Goal: Task Accomplishment & Management: Manage account settings

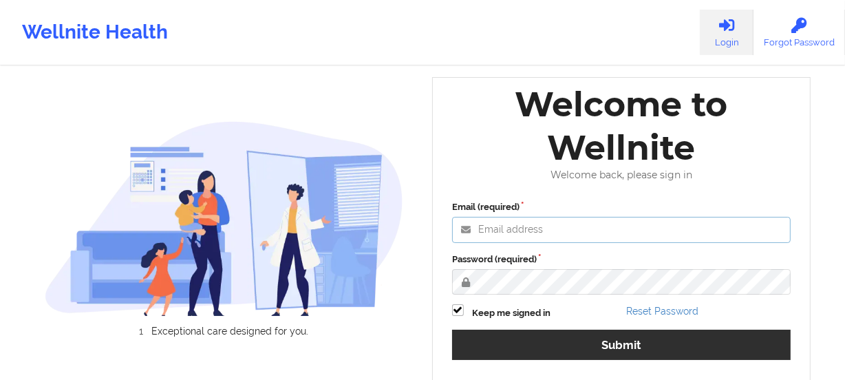
type input "[PERSON_NAME][EMAIL_ADDRESS][DOMAIN_NAME]"
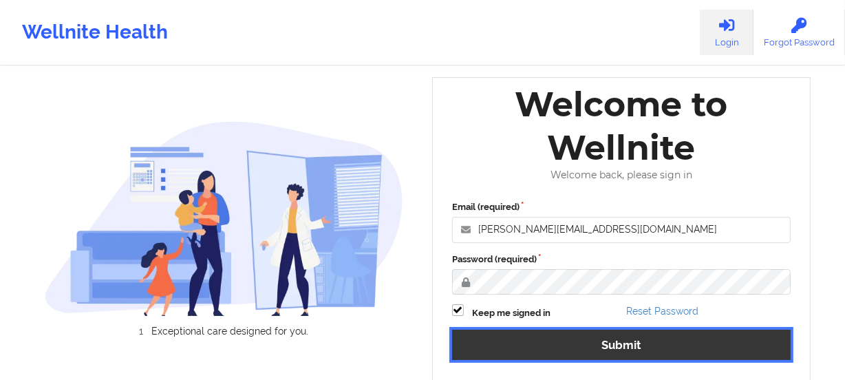
click at [617, 345] on button "Submit" at bounding box center [621, 345] width 339 height 30
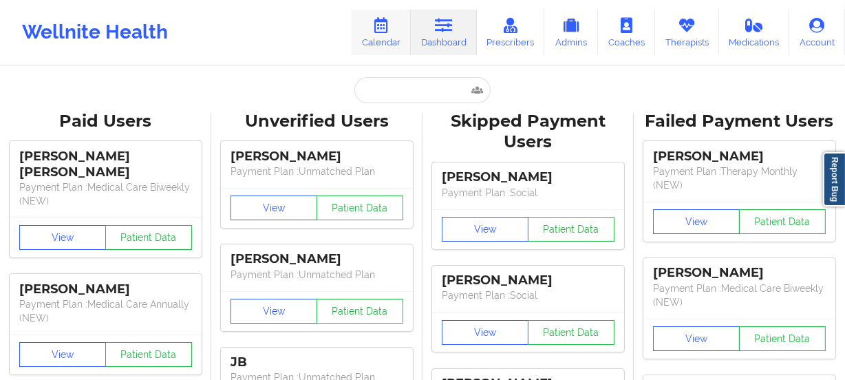
click at [385, 40] on link "Calendar" at bounding box center [381, 32] width 59 height 45
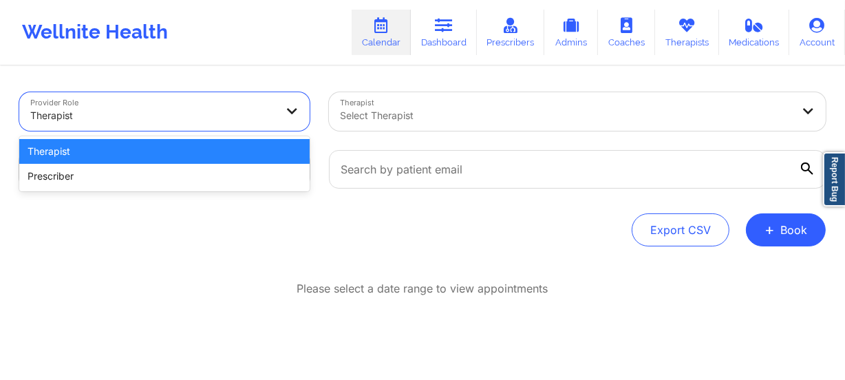
click at [259, 120] on div at bounding box center [152, 115] width 245 height 17
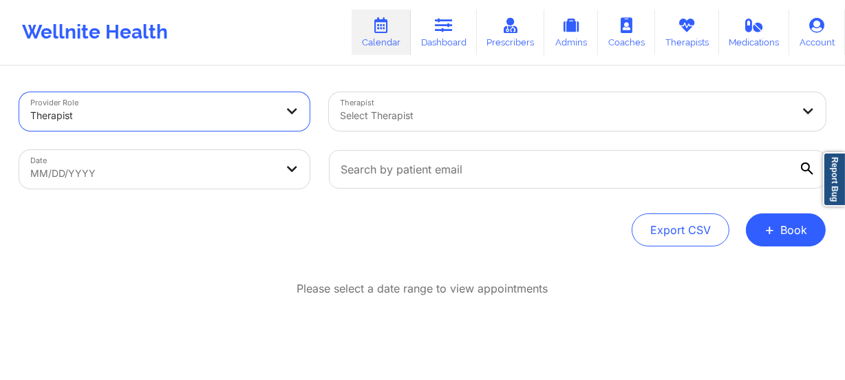
click at [259, 118] on div at bounding box center [152, 115] width 245 height 17
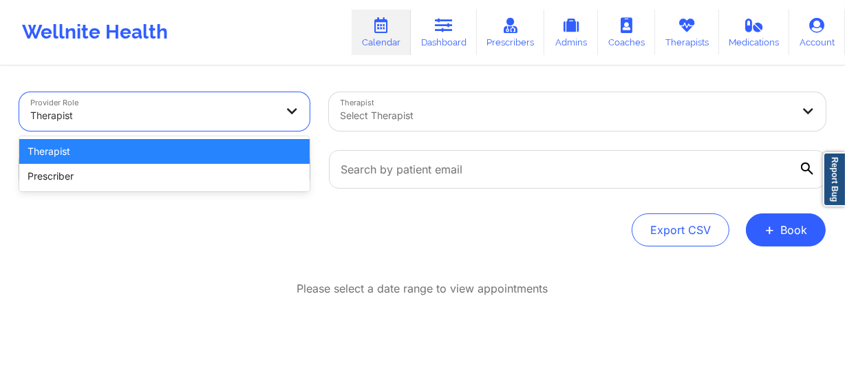
click at [259, 118] on div at bounding box center [152, 115] width 245 height 17
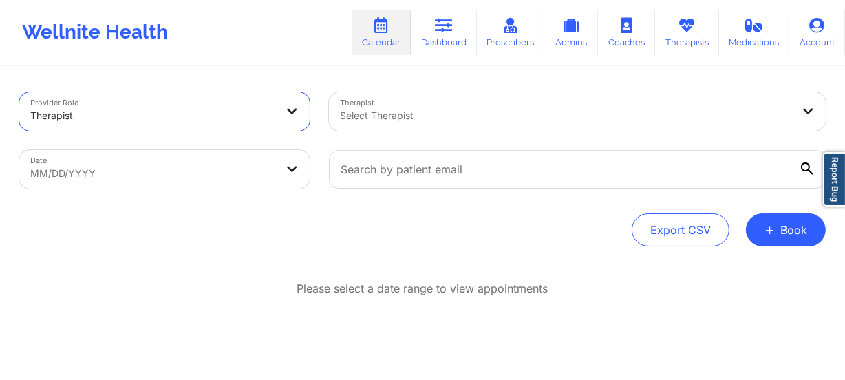
click at [267, 115] on div at bounding box center [152, 115] width 245 height 17
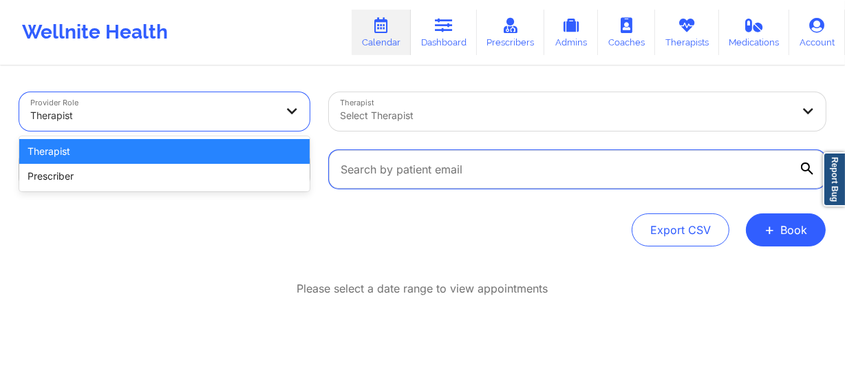
click at [420, 160] on input "text" at bounding box center [577, 169] width 497 height 39
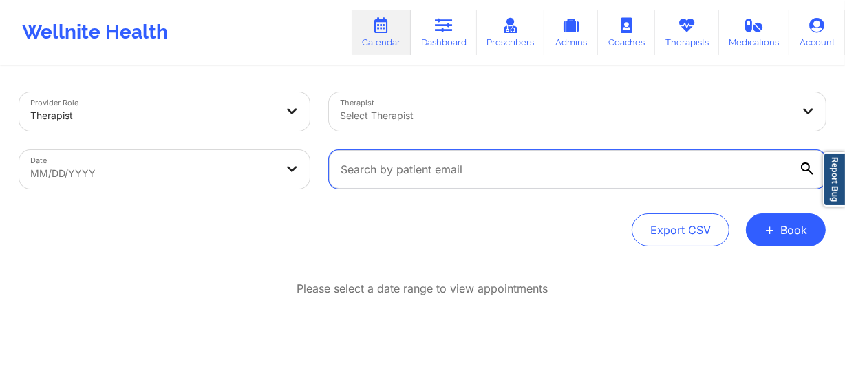
paste input "[EMAIL_ADDRESS][DOMAIN_NAME]"
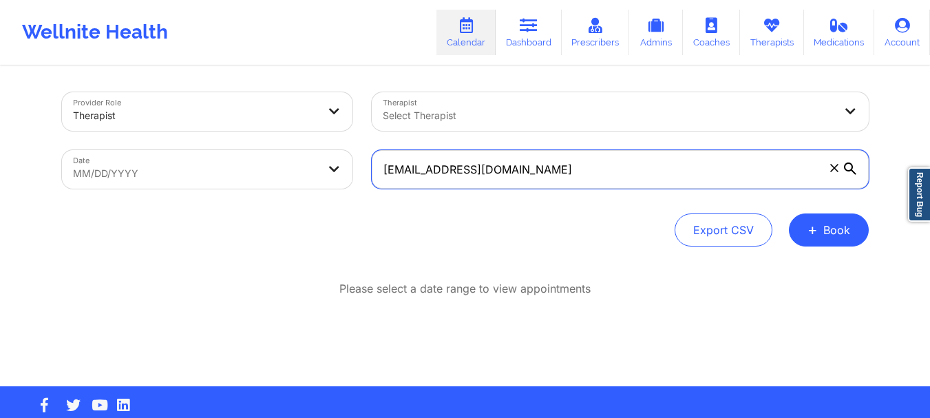
type input "[EMAIL_ADDRESS][DOMAIN_NAME]"
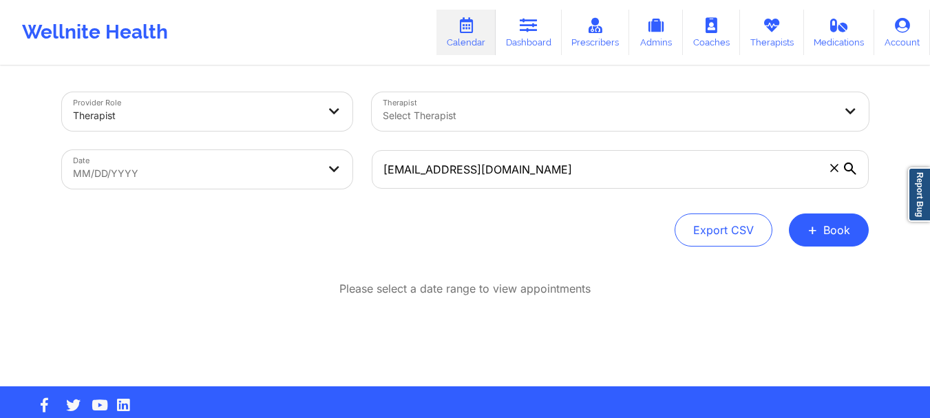
click at [275, 164] on body "Wellnite Health Calendar Dashboard Prescribers Admins Coaches Therapists Medica…" at bounding box center [465, 209] width 930 height 418
select select "2025-8"
select select "2025-9"
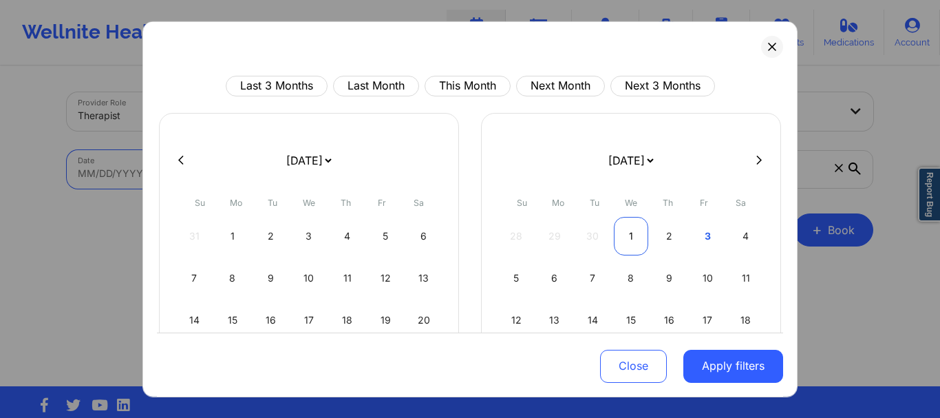
click at [627, 237] on div "1" at bounding box center [631, 235] width 35 height 39
select select "2025-9"
select select "2025-10"
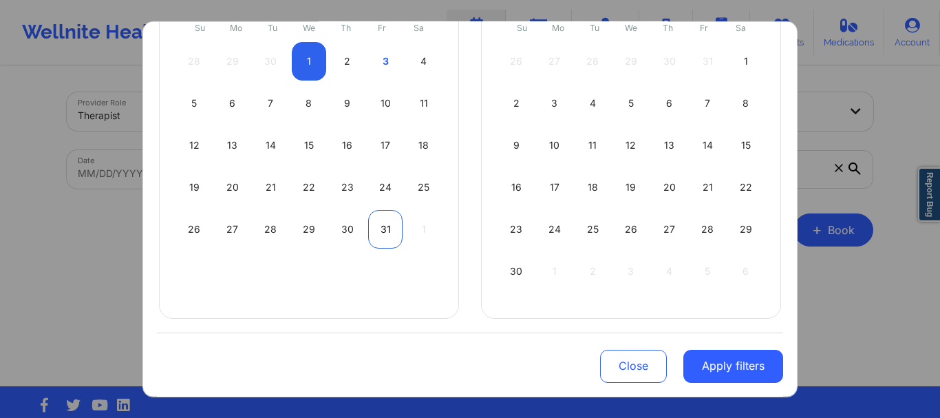
scroll to position [178, 0]
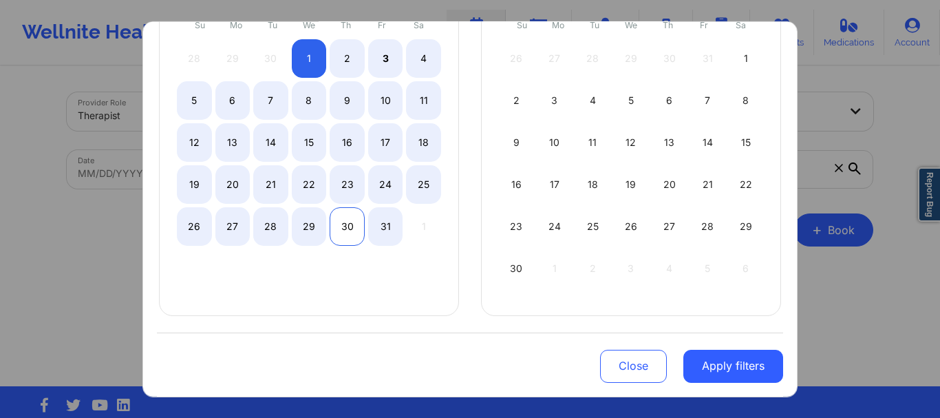
select select "2025-9"
select select "2025-10"
select select "2025-9"
select select "2025-10"
click at [375, 225] on div "31" at bounding box center [385, 225] width 35 height 39
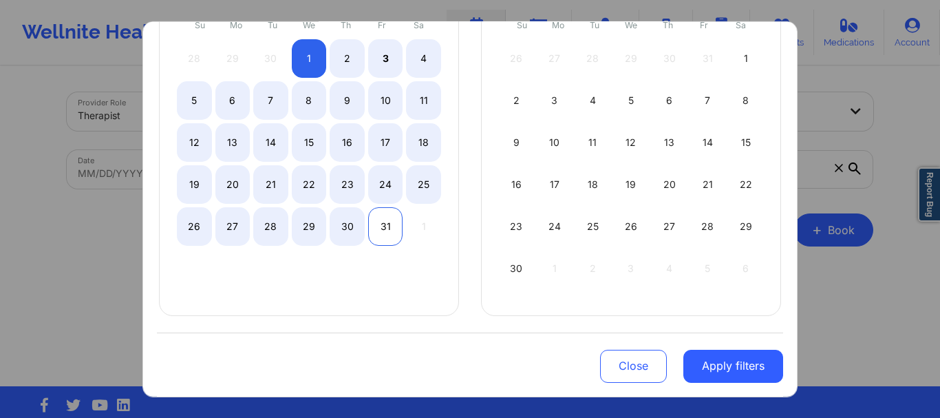
select select "2025-9"
select select "2025-10"
click at [375, 225] on div "31" at bounding box center [385, 225] width 35 height 39
select select "2025-9"
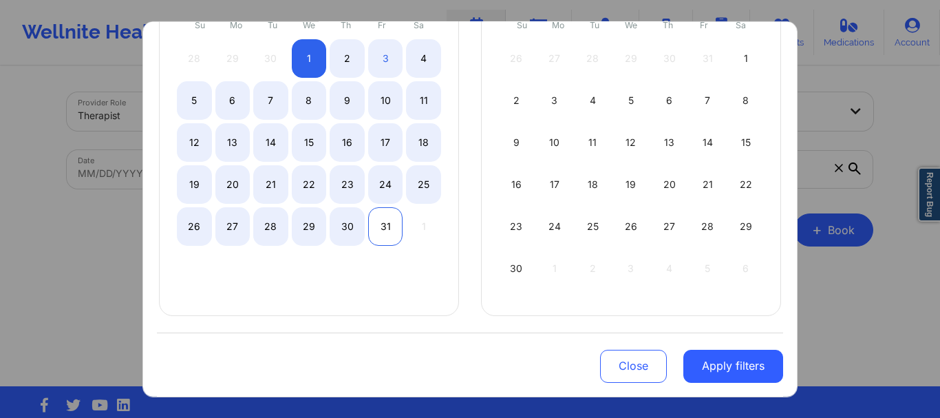
select select "2025-10"
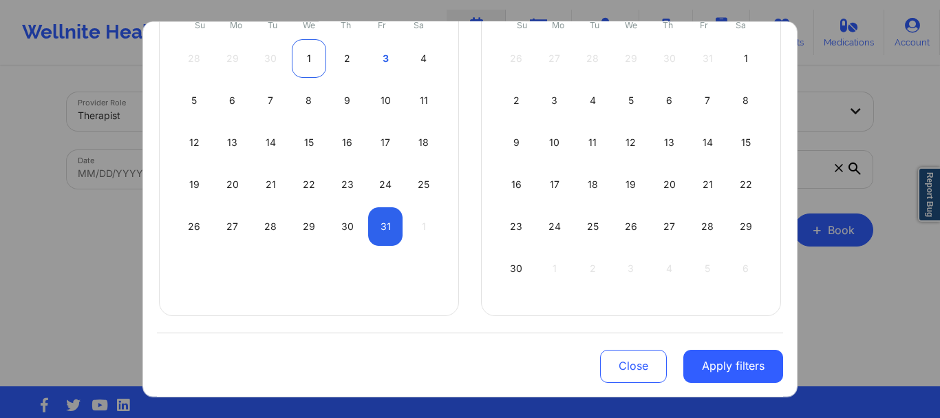
click at [304, 60] on div "1" at bounding box center [309, 58] width 35 height 39
select select "2025-9"
select select "2025-10"
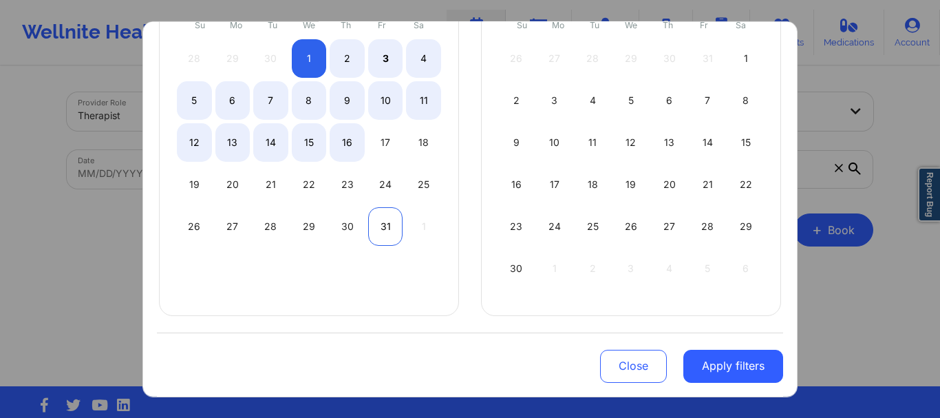
select select "2025-9"
select select "2025-10"
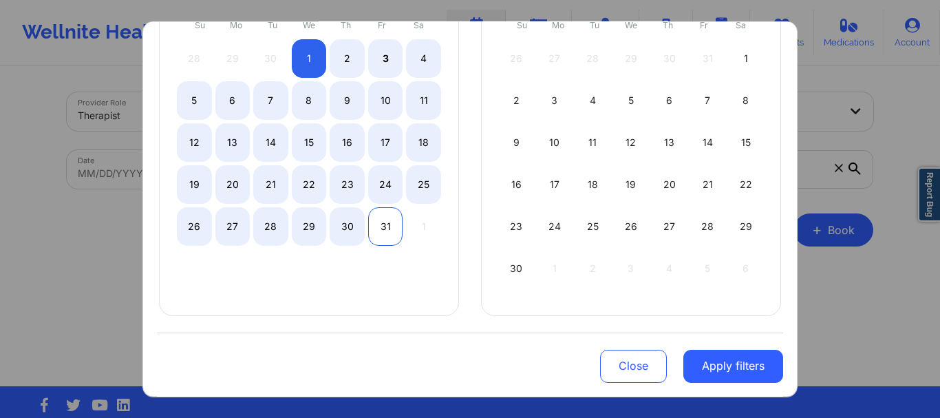
click at [382, 230] on div "31" at bounding box center [385, 225] width 35 height 39
select select "2025-9"
select select "2025-10"
click at [345, 226] on div "30" at bounding box center [347, 225] width 35 height 39
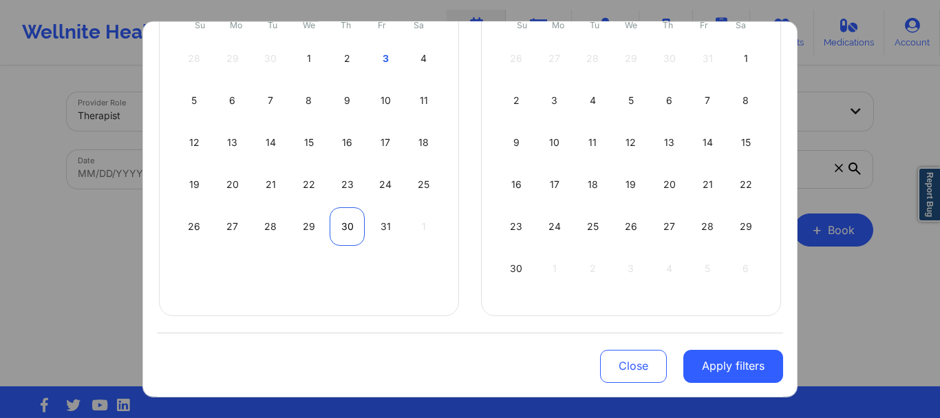
select select "2025-9"
select select "2025-10"
select select "2025-9"
select select "2025-10"
select select "2025-9"
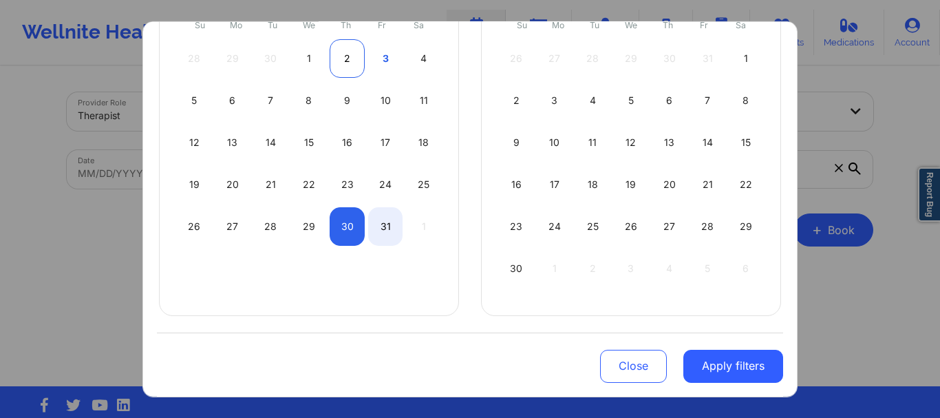
select select "2025-10"
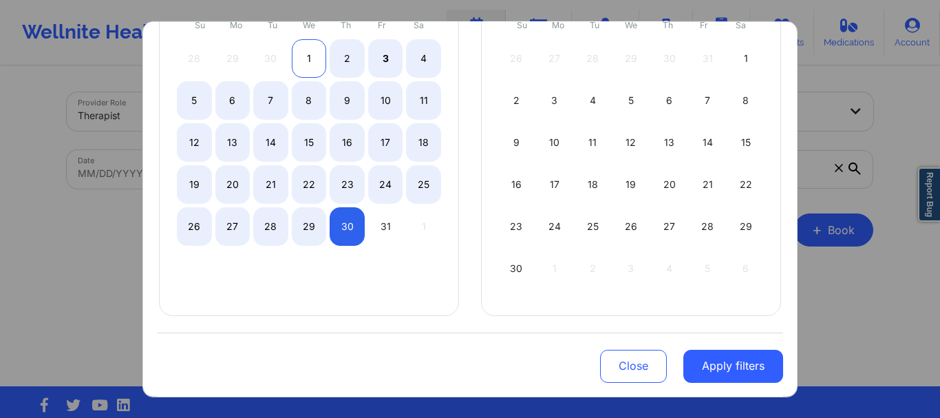
select select "2025-9"
select select "2025-10"
click at [309, 45] on div "1" at bounding box center [309, 58] width 35 height 39
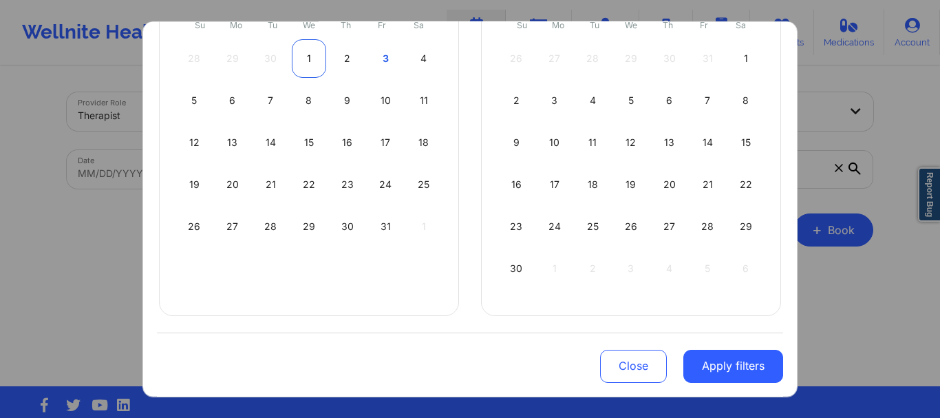
select select "2025-9"
select select "2025-10"
click at [308, 48] on div "1" at bounding box center [309, 58] width 35 height 39
select select "2025-9"
select select "2025-10"
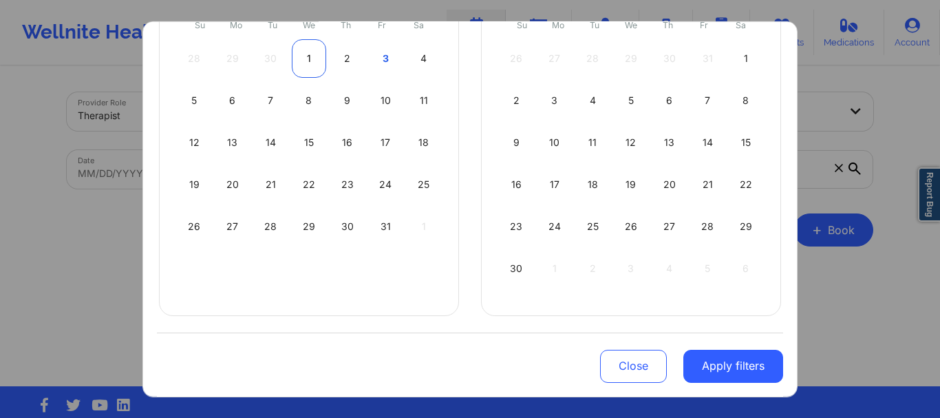
click at [305, 50] on div "1" at bounding box center [309, 58] width 35 height 39
select select "2025-9"
select select "2025-10"
click at [303, 64] on div "1" at bounding box center [309, 58] width 35 height 39
select select "2025-9"
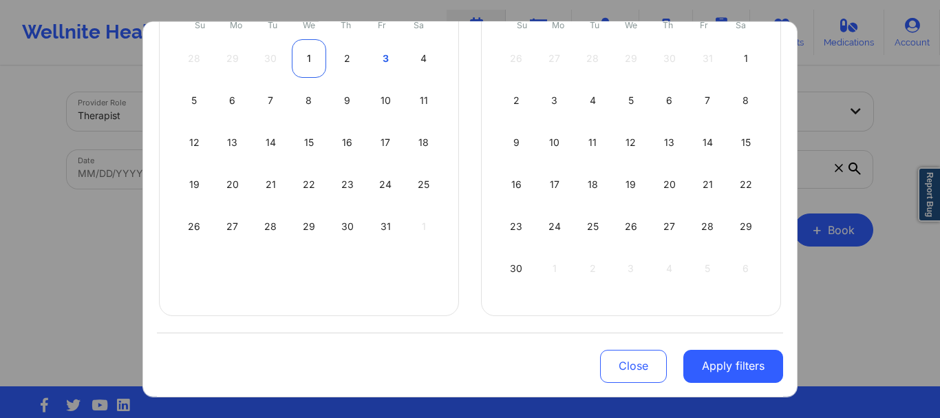
select select "2025-10"
click at [303, 64] on div "1" at bounding box center [309, 58] width 35 height 39
select select "2025-9"
select select "2025-10"
select select "2025-9"
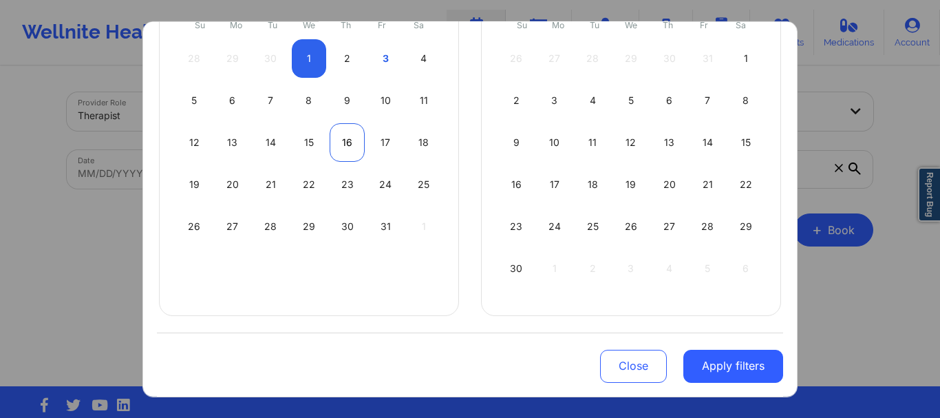
select select "2025-10"
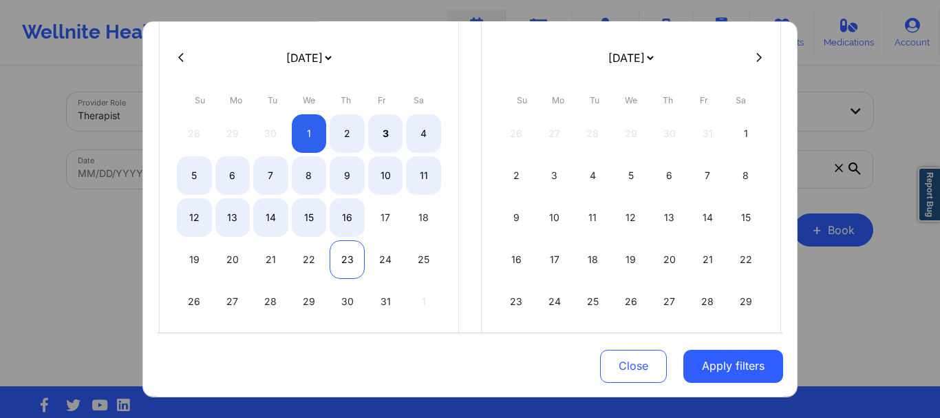
select select "2025-9"
select select "2025-10"
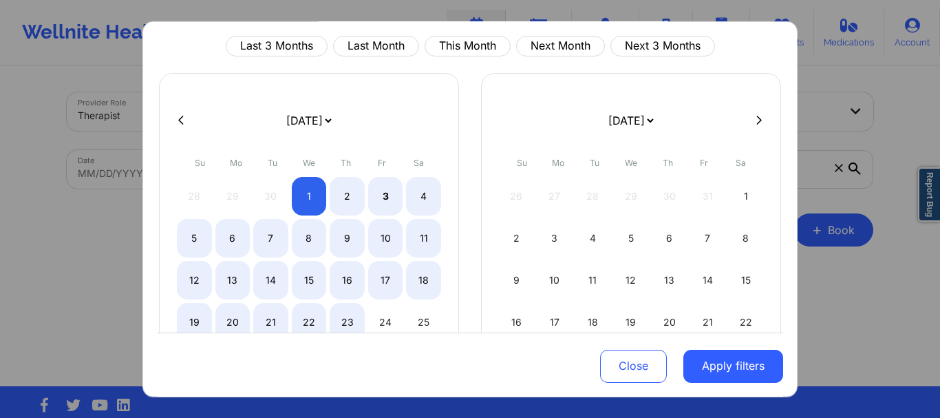
select select "2025-9"
select select "2025-10"
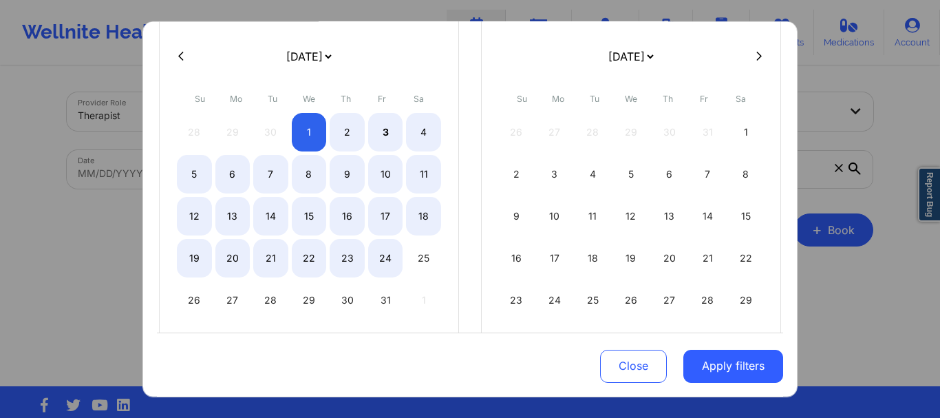
select select "2025-9"
select select "2025-10"
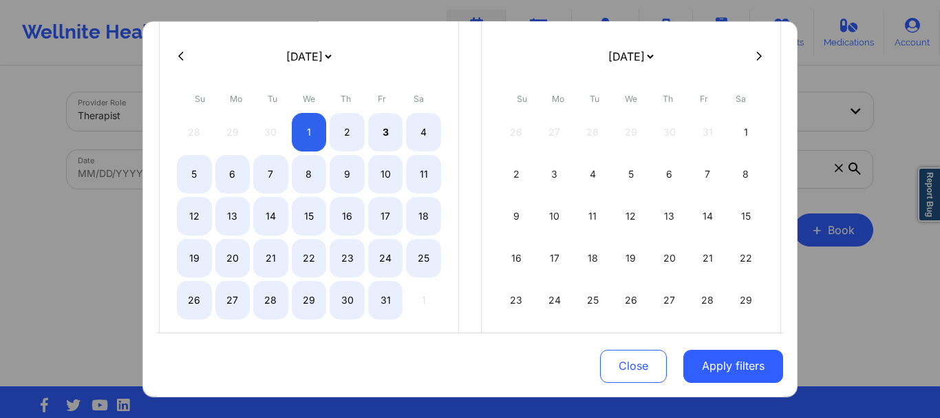
scroll to position [109, 0]
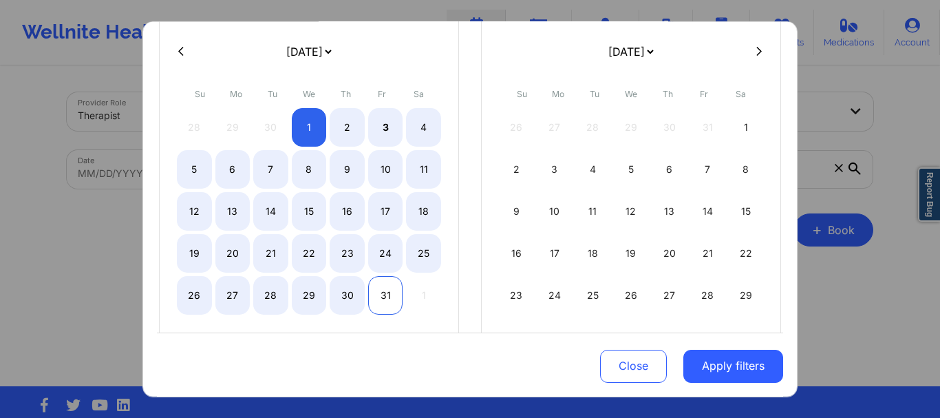
select select "2025-9"
select select "2025-10"
click at [377, 295] on div "31" at bounding box center [385, 294] width 35 height 39
select select "2025-9"
select select "2025-10"
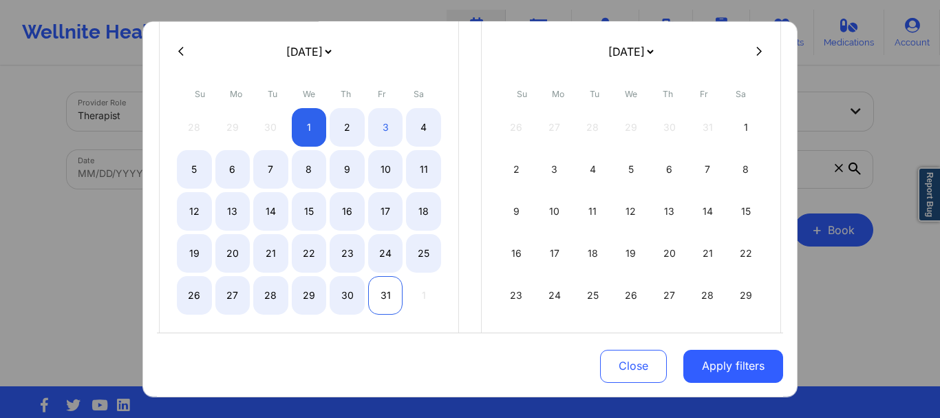
click at [375, 295] on div "31" at bounding box center [385, 294] width 35 height 39
select select "2025-9"
select select "2025-10"
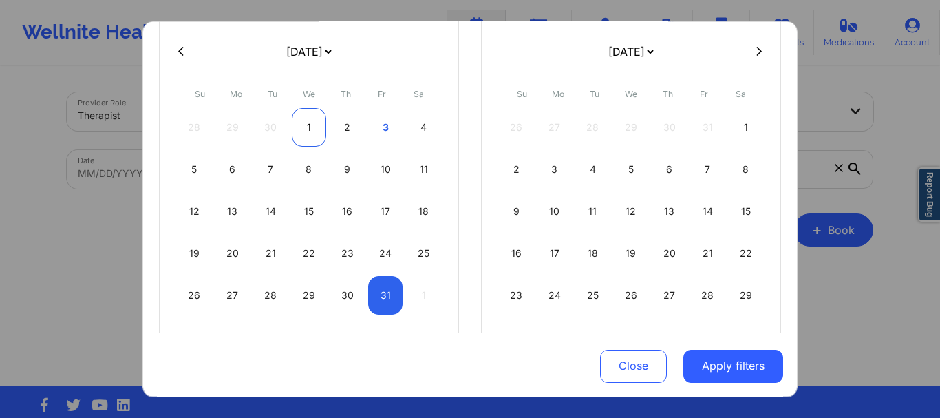
select select "2025-9"
select select "2025-10"
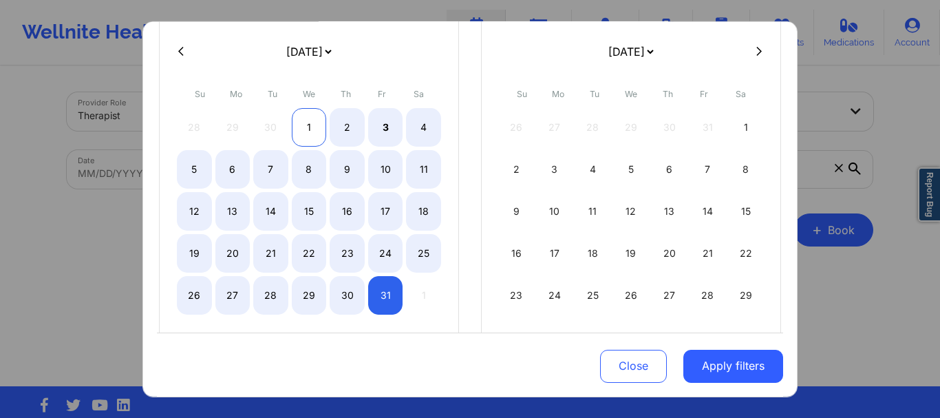
click at [298, 125] on div "1" at bounding box center [309, 126] width 35 height 39
select select "2025-9"
select select "2025-10"
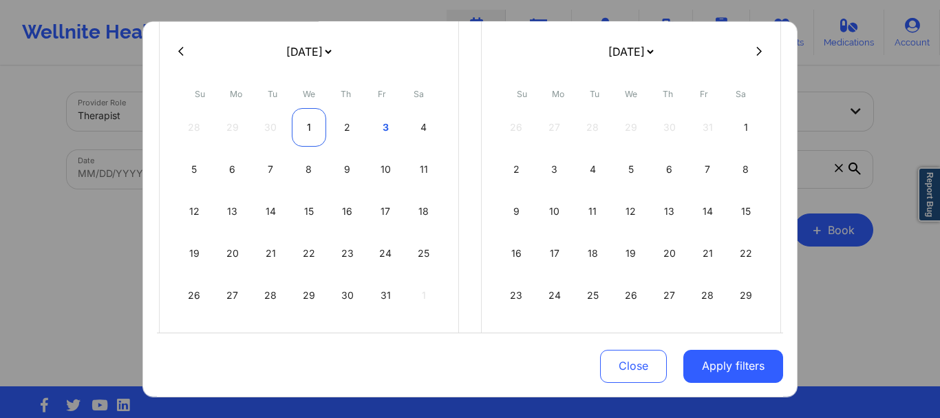
click at [298, 125] on div "1" at bounding box center [309, 126] width 35 height 39
select select "2025-9"
select select "2025-10"
click at [298, 125] on div "1" at bounding box center [309, 126] width 35 height 39
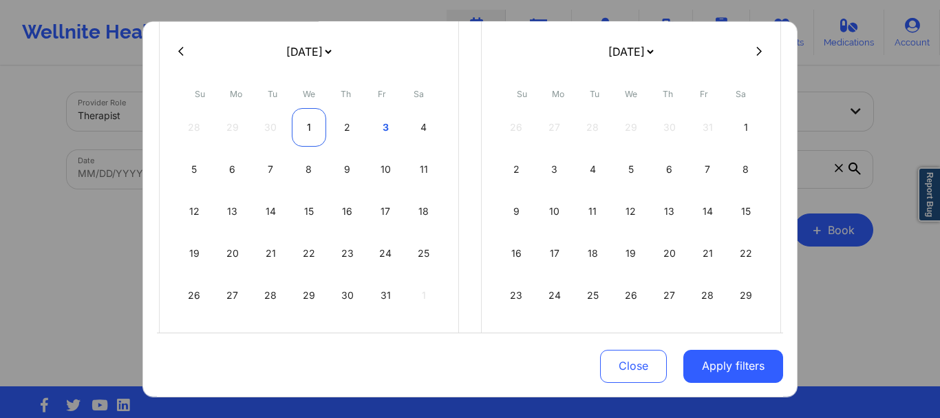
select select "2025-9"
select select "2025-10"
click at [387, 295] on div "31" at bounding box center [385, 294] width 35 height 39
select select "2025-9"
select select "2025-10"
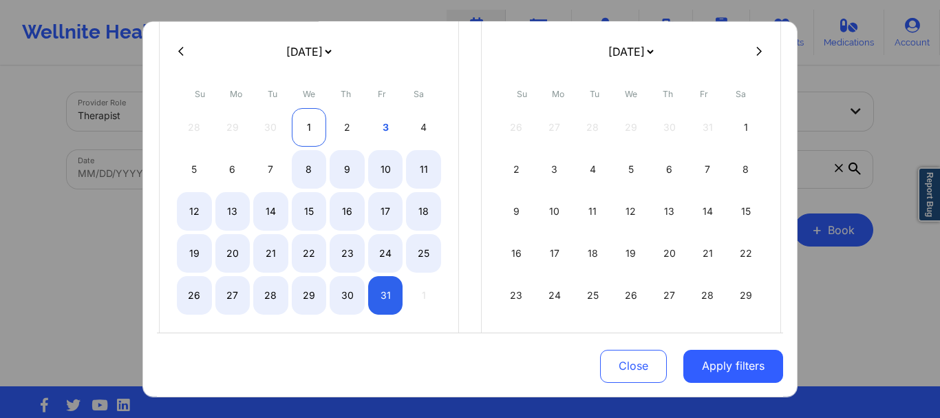
select select "2025-9"
select select "2025-10"
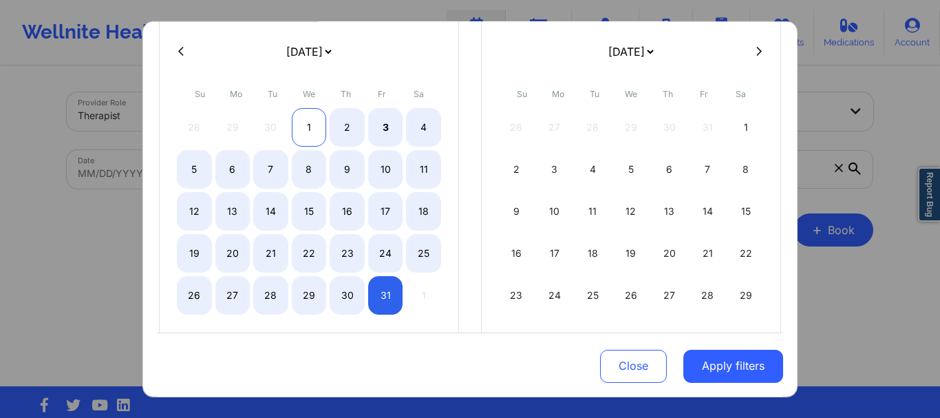
click at [303, 126] on div "1" at bounding box center [309, 126] width 35 height 39
select select "2025-9"
select select "2025-10"
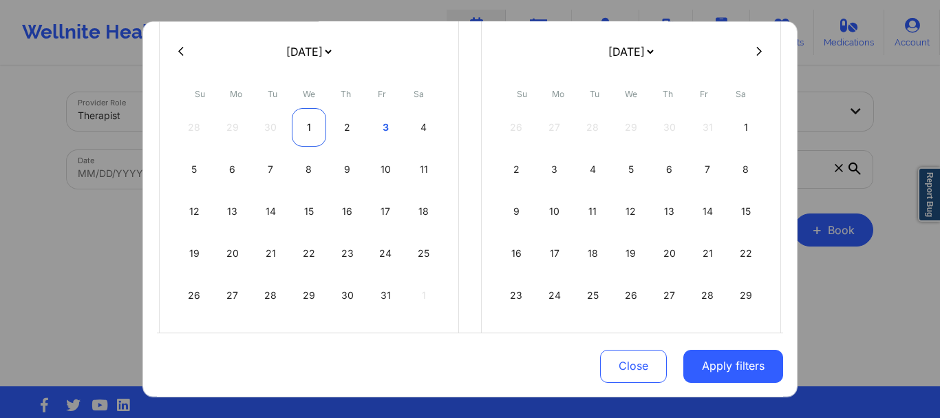
click at [300, 125] on div "1" at bounding box center [309, 126] width 35 height 39
select select "2025-9"
select select "2025-10"
click at [303, 119] on div "1" at bounding box center [309, 126] width 35 height 39
select select "2025-9"
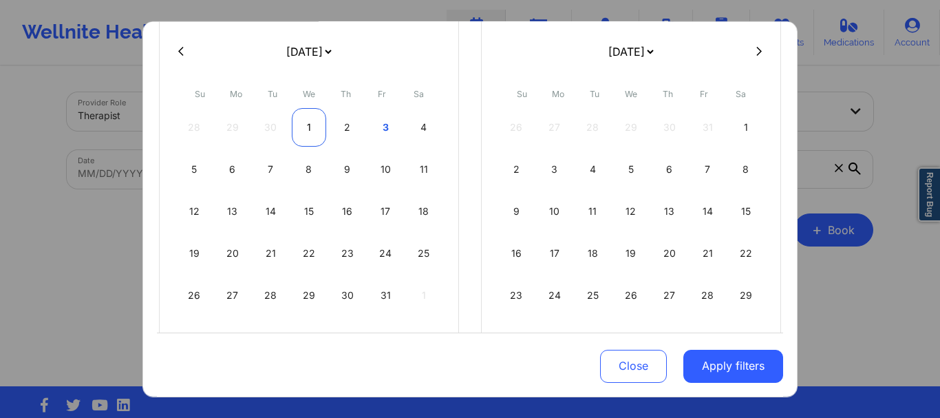
select select "2025-10"
select select "2025-9"
select select "2025-10"
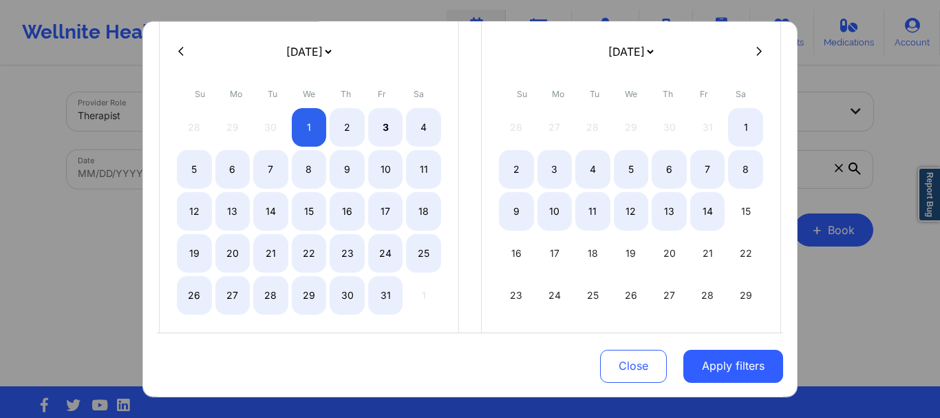
select select "2025-9"
select select "2025-10"
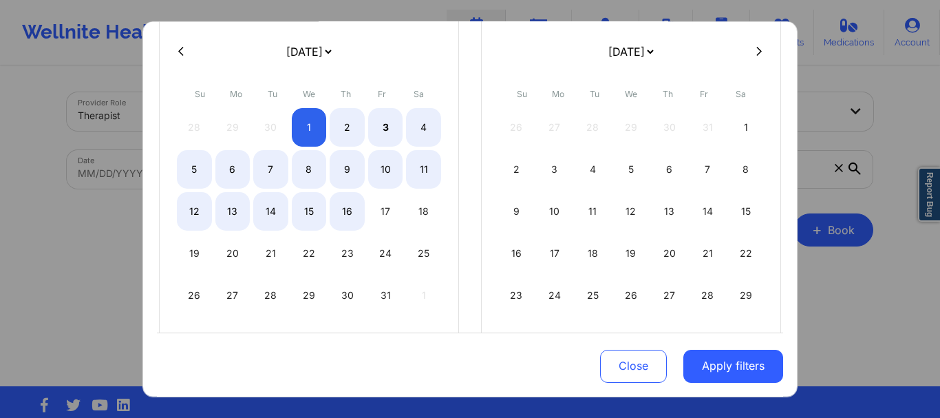
select select "2025-9"
select select "2025-10"
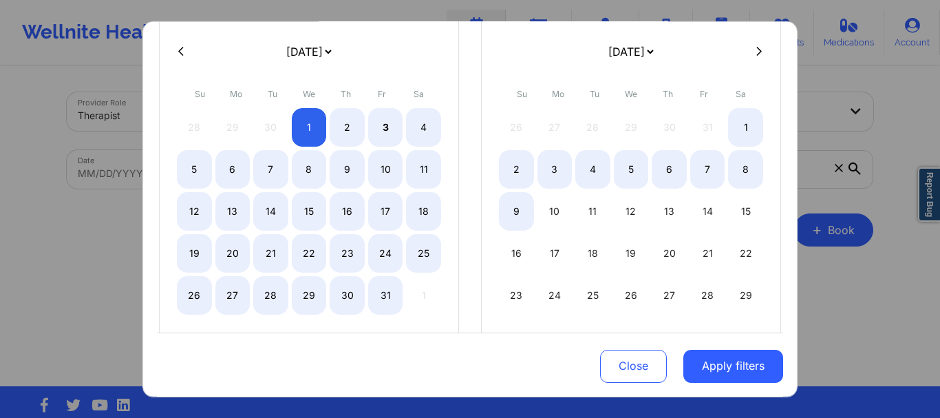
select select "2025-9"
select select "2025-10"
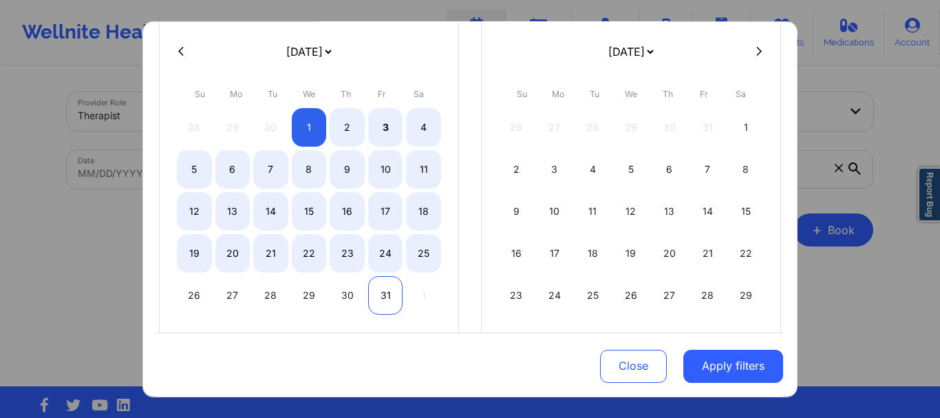
select select "2025-9"
select select "2025-10"
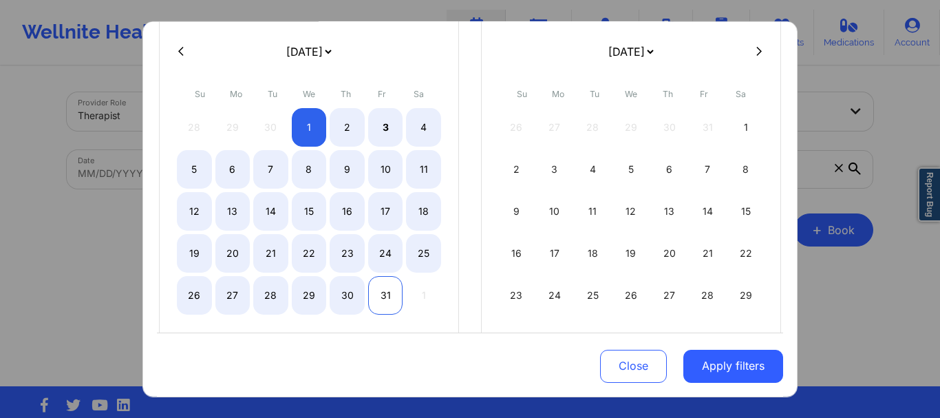
click at [389, 303] on div "31" at bounding box center [385, 294] width 35 height 39
select select "2025-9"
select select "2025-10"
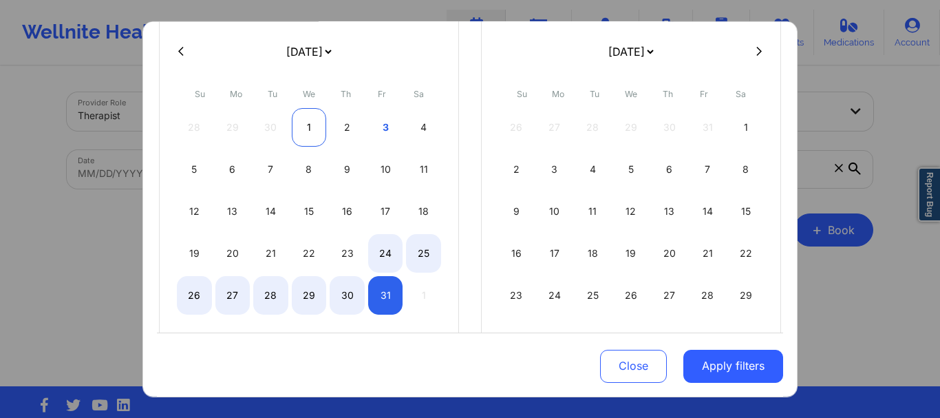
select select "2025-9"
select select "2025-10"
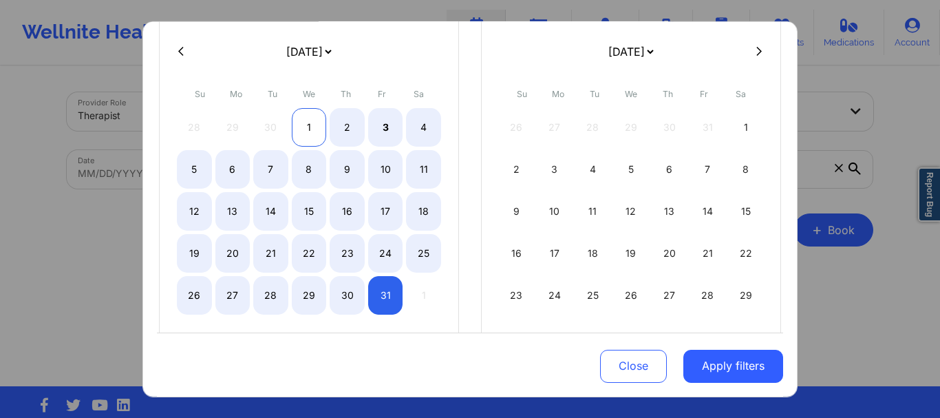
click at [312, 127] on div "1" at bounding box center [309, 126] width 35 height 39
select select "2025-9"
select select "2025-10"
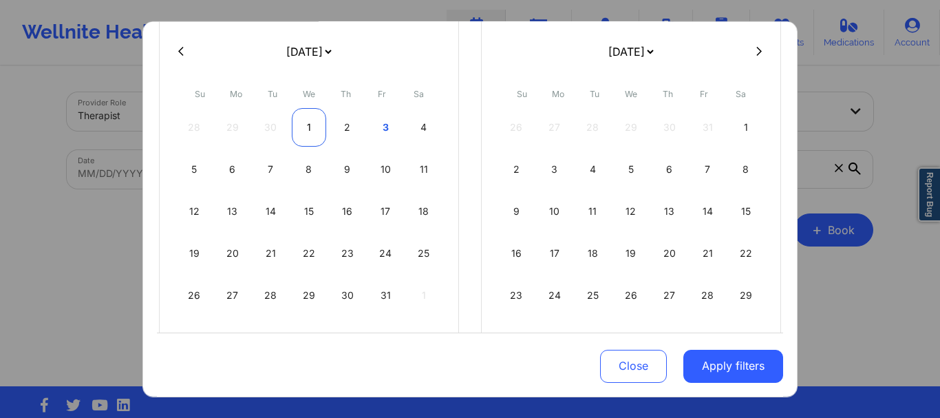
click at [314, 133] on div "1" at bounding box center [309, 126] width 35 height 39
select select "2025-9"
select select "2025-10"
click at [314, 133] on div "1" at bounding box center [309, 126] width 35 height 39
select select "2025-9"
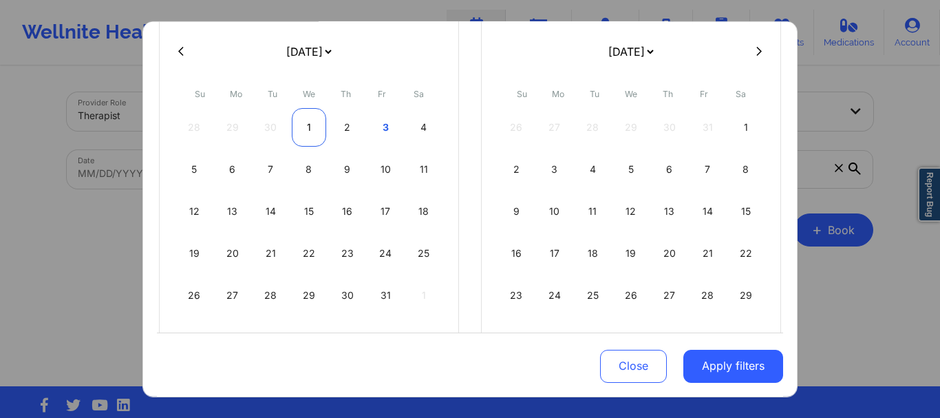
select select "2025-10"
click at [310, 129] on div "1" at bounding box center [309, 126] width 35 height 39
select select "2025-9"
select select "2025-10"
click at [385, 281] on div "31" at bounding box center [385, 294] width 35 height 39
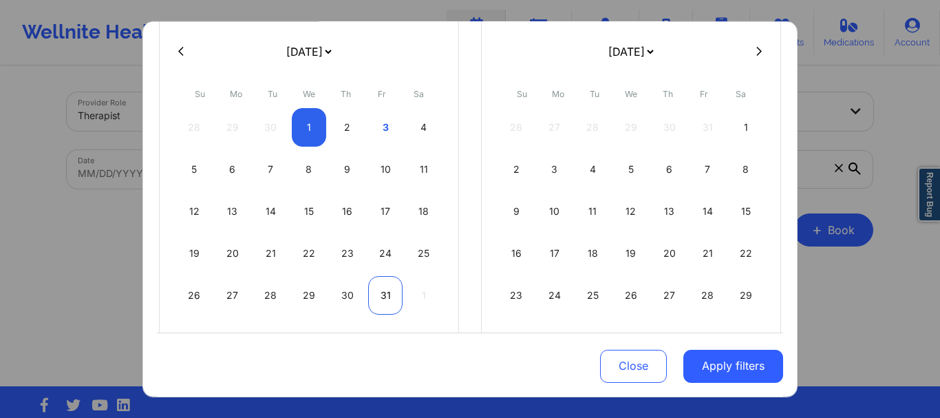
select select "2025-9"
select select "2025-10"
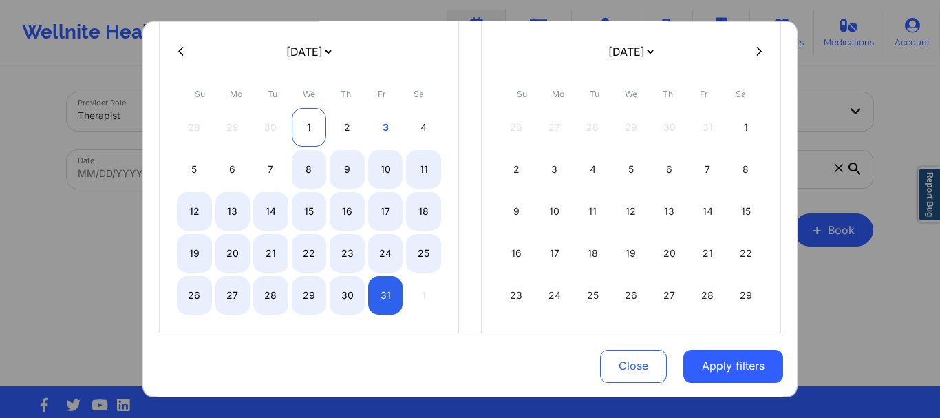
select select "2025-9"
select select "2025-10"
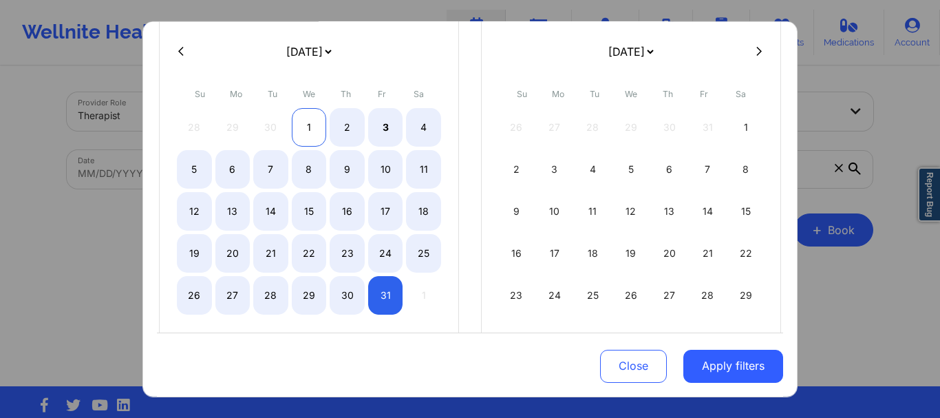
click at [306, 133] on div "1" at bounding box center [309, 126] width 35 height 39
select select "2025-9"
select select "2025-10"
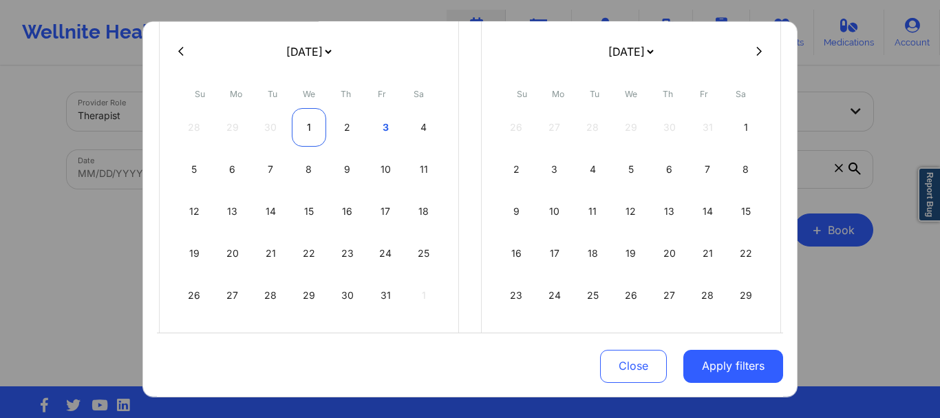
click at [306, 133] on div "1" at bounding box center [309, 126] width 35 height 39
select select "2025-9"
select select "2025-10"
click at [306, 133] on div "1" at bounding box center [309, 126] width 35 height 39
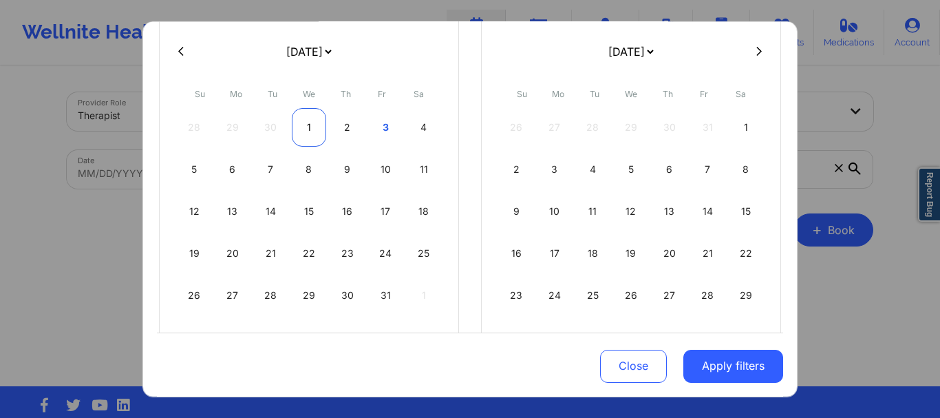
select select "2025-9"
select select "2025-10"
click at [306, 132] on div "1" at bounding box center [309, 126] width 35 height 39
select select "2025-9"
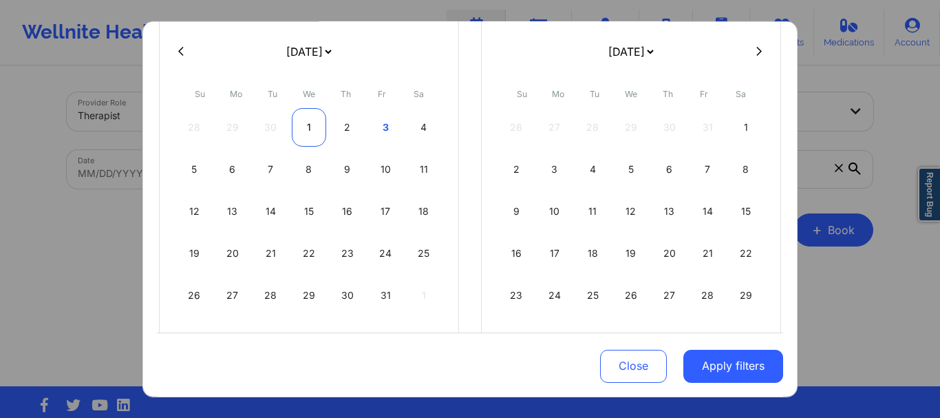
select select "2025-10"
click at [299, 131] on div "1" at bounding box center [309, 126] width 35 height 39
select select "2025-9"
select select "2025-10"
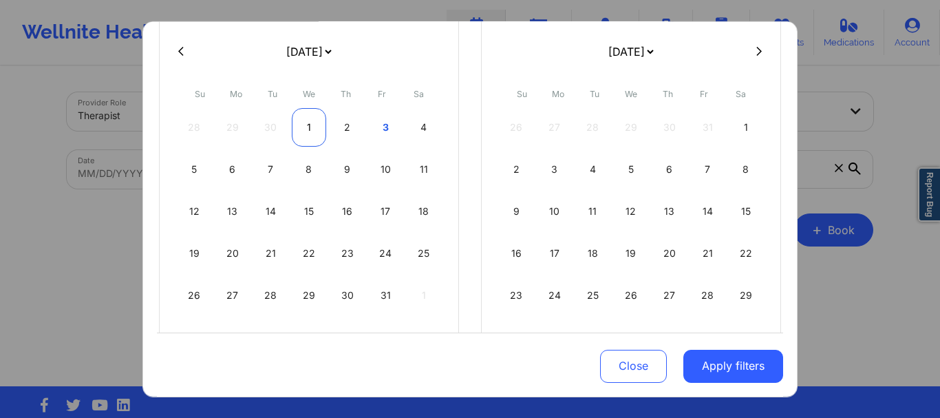
click at [299, 131] on div "1" at bounding box center [309, 126] width 35 height 39
select select "2025-9"
select select "2025-10"
select select "2025-9"
select select "2025-10"
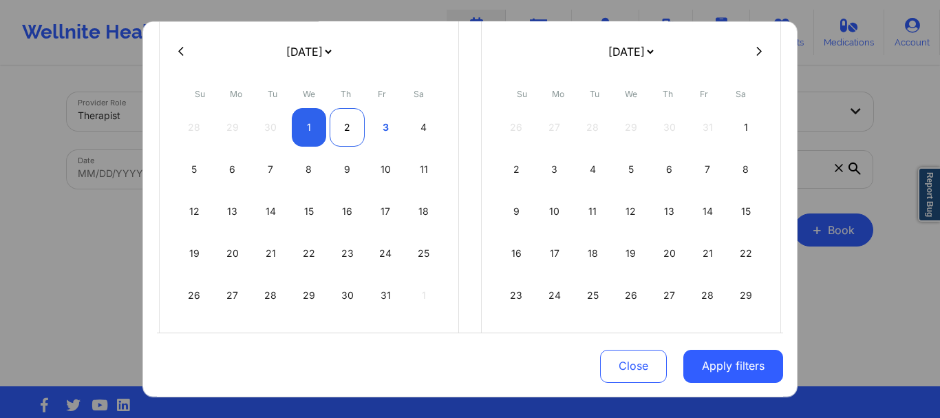
select select "2025-9"
select select "2025-10"
select select "2025-9"
select select "2025-10"
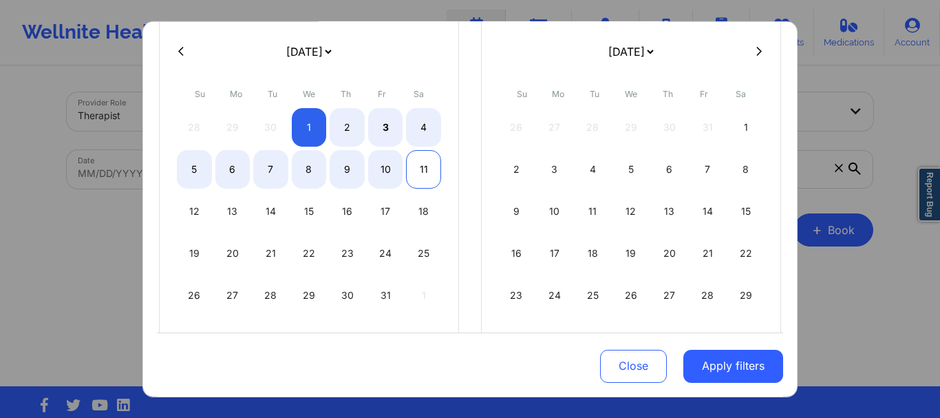
select select "2025-9"
select select "2025-10"
select select "2025-9"
select select "2025-10"
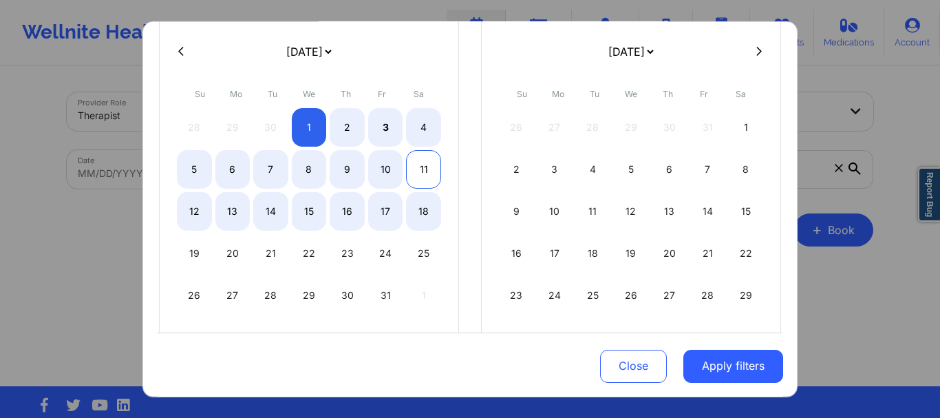
select select "2025-9"
select select "2025-10"
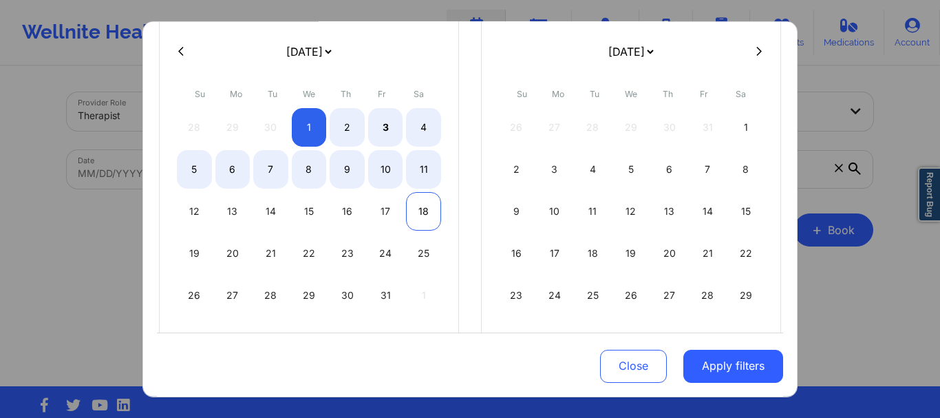
select select "2025-9"
select select "2025-10"
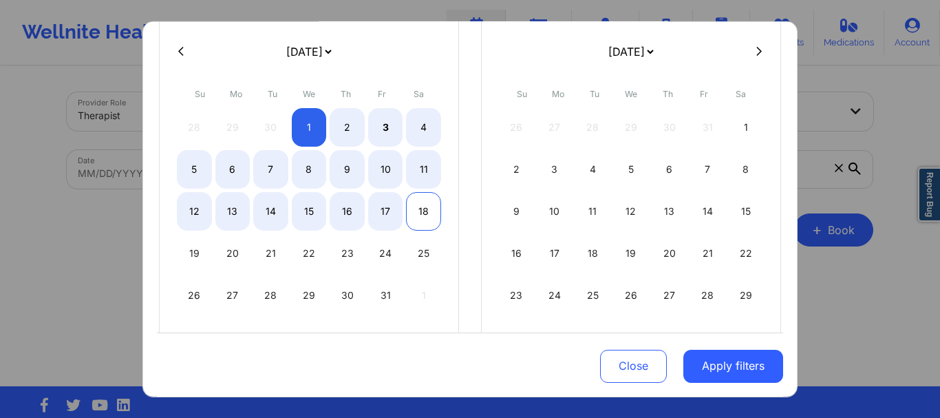
click at [423, 208] on div "18" at bounding box center [423, 210] width 35 height 39
select select "2025-9"
select select "2025-10"
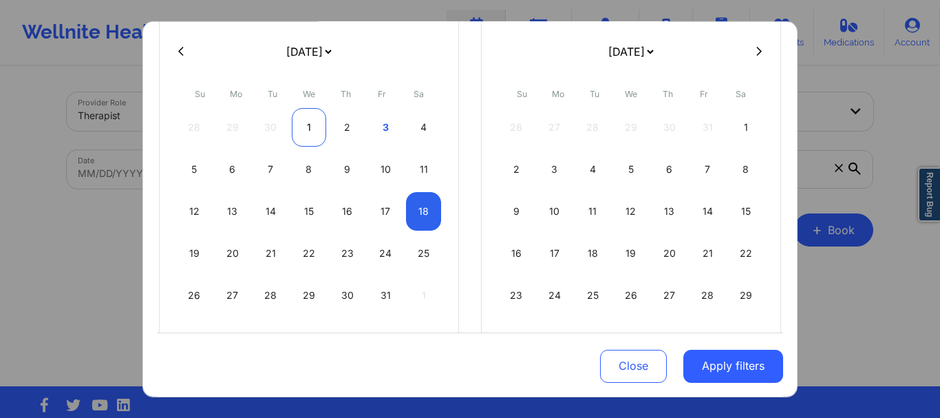
click at [309, 127] on div "1" at bounding box center [309, 126] width 35 height 39
select select "2025-9"
select select "2025-10"
click at [309, 127] on div "1" at bounding box center [309, 126] width 35 height 39
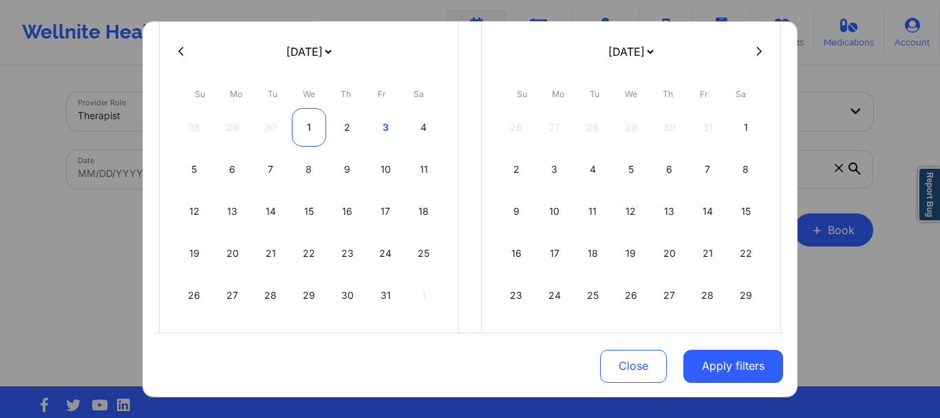
select select "2025-9"
select select "2025-10"
drag, startPoint x: 306, startPoint y: 120, endPoint x: 246, endPoint y: -14, distance: 147.6
click at [246, 0] on html "Wellnite Health Calendar Dashboard Prescribers Admins Coaches Therapists Medica…" at bounding box center [470, 209] width 940 height 418
select select "2025-9"
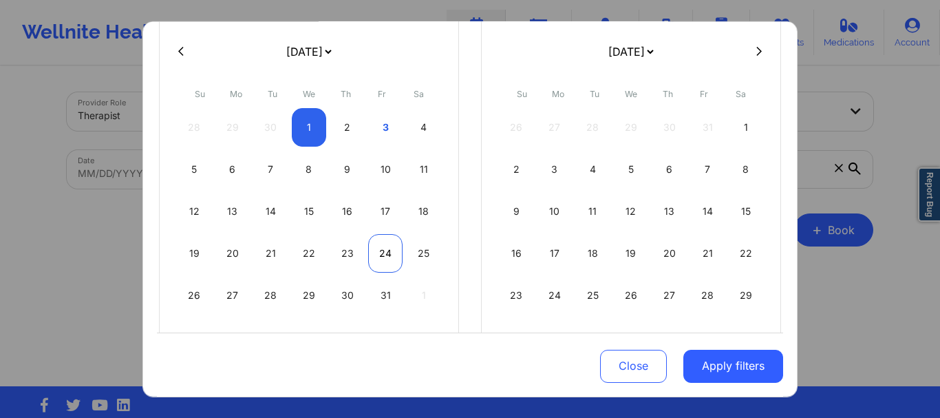
select select "2025-10"
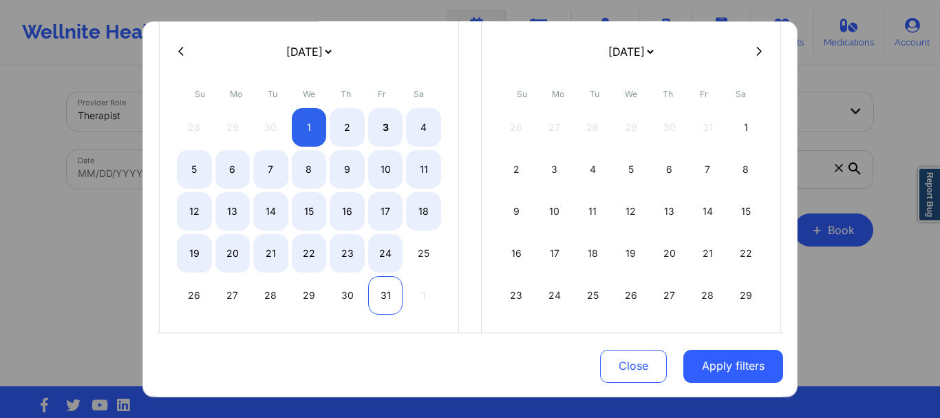
select select "2025-9"
select select "2025-10"
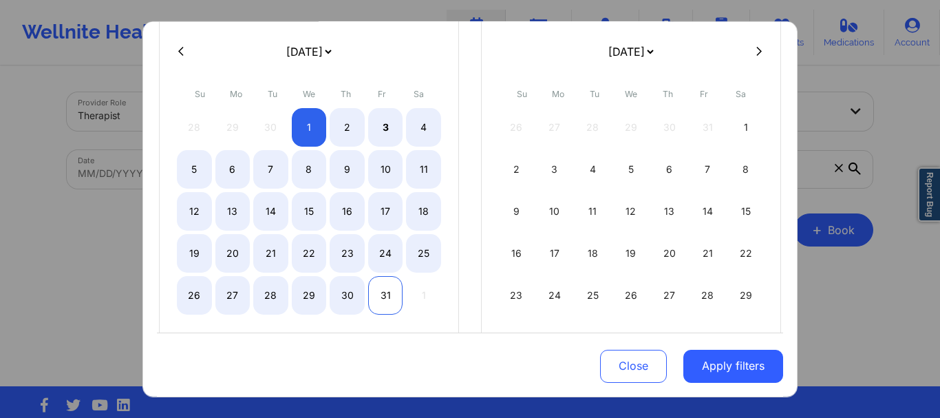
click at [381, 301] on div "31" at bounding box center [385, 294] width 35 height 39
select select "2025-9"
select select "2025-10"
click at [381, 301] on div "31" at bounding box center [385, 294] width 35 height 39
select select "2025-9"
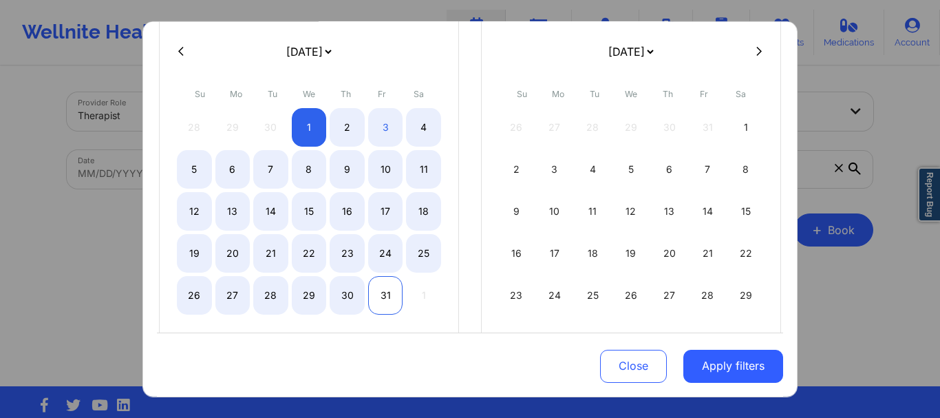
select select "2025-10"
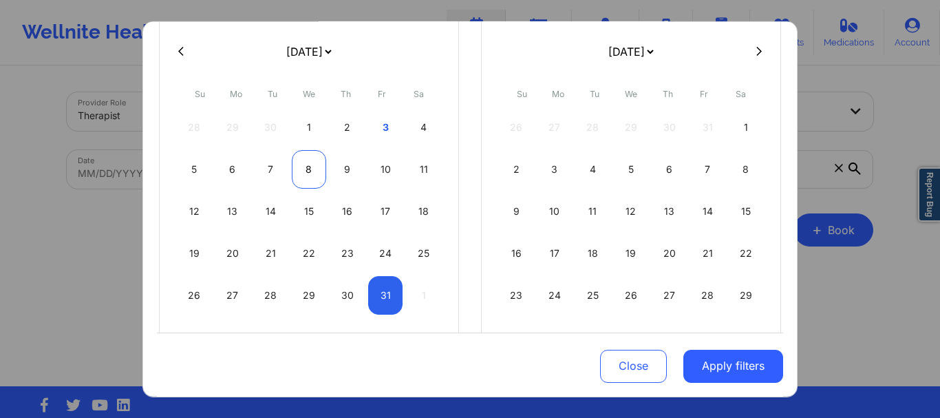
select select "2025-9"
select select "2025-10"
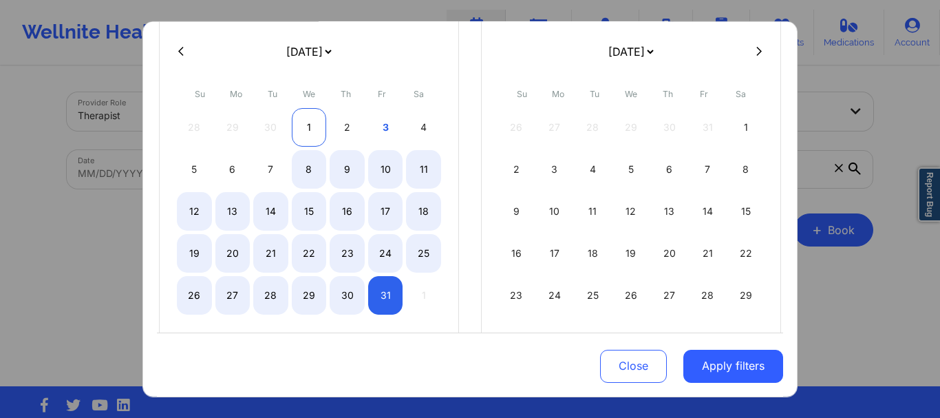
select select "2025-9"
select select "2025-10"
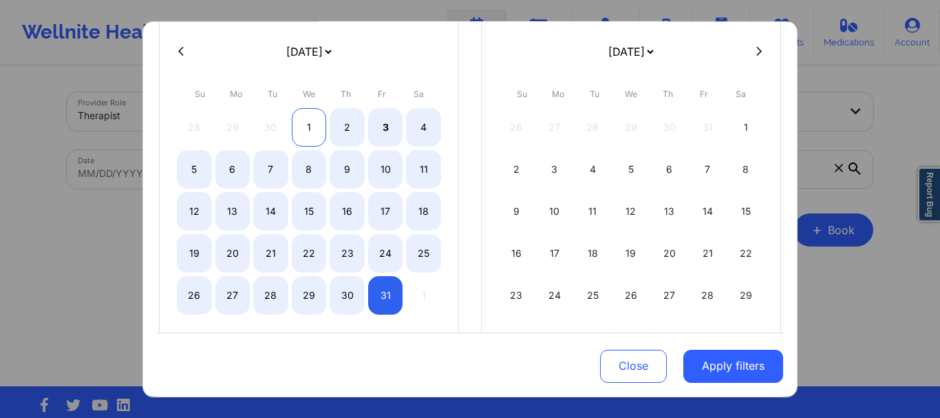
click at [303, 129] on div "1" at bounding box center [309, 126] width 35 height 39
select select "2025-9"
select select "2025-10"
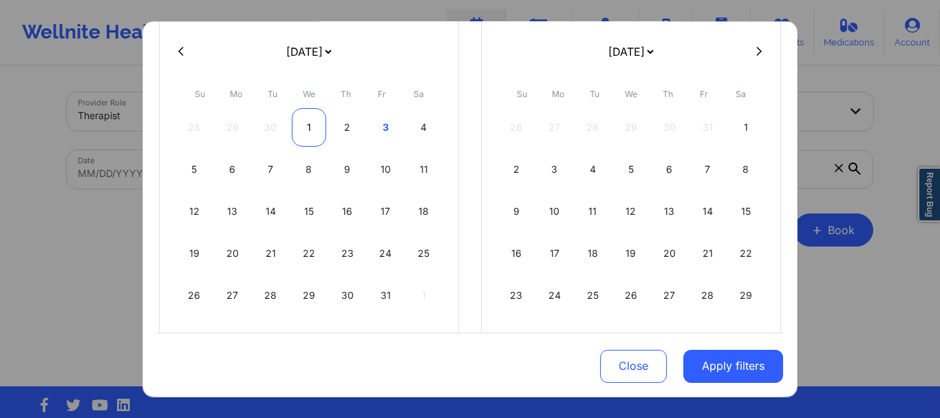
click at [305, 129] on div "1" at bounding box center [309, 126] width 35 height 39
select select "2025-9"
select select "2025-10"
click at [305, 129] on div "1" at bounding box center [309, 126] width 35 height 39
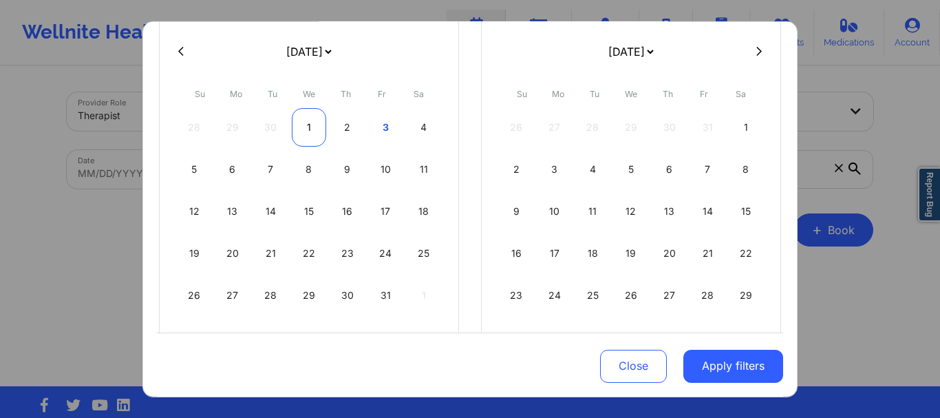
select select "2025-9"
select select "2025-10"
click at [305, 129] on div "1" at bounding box center [309, 126] width 35 height 39
select select "2025-9"
select select "2025-10"
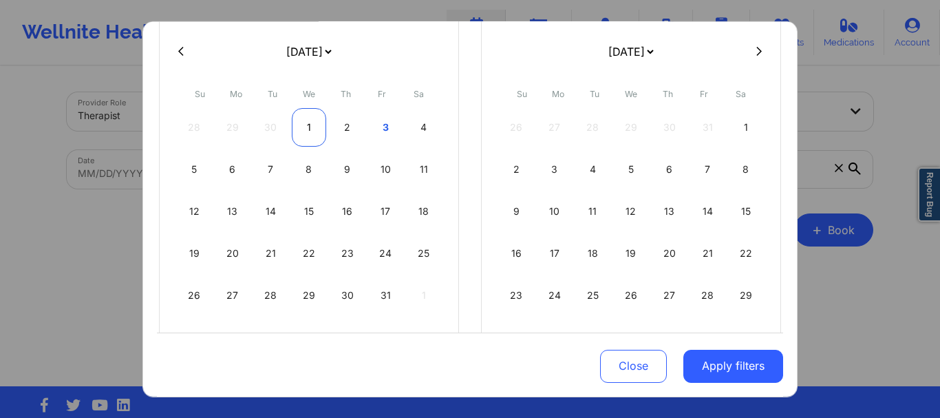
click at [298, 129] on div "1" at bounding box center [309, 126] width 35 height 39
select select "2025-9"
select select "2025-10"
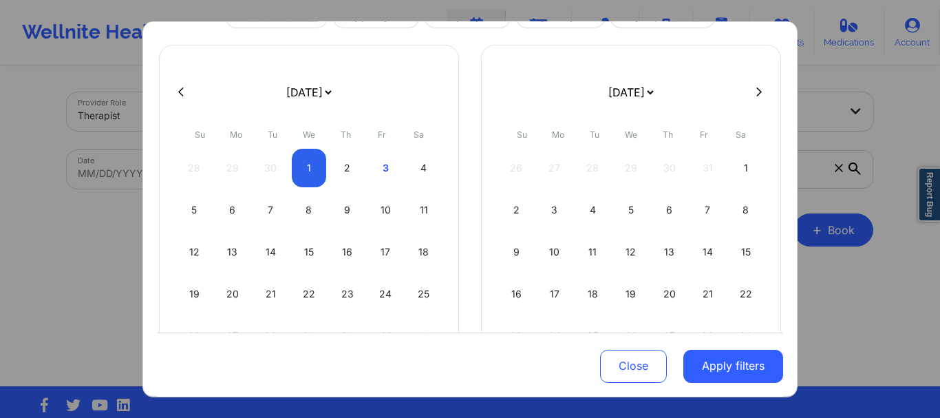
scroll to position [0, 0]
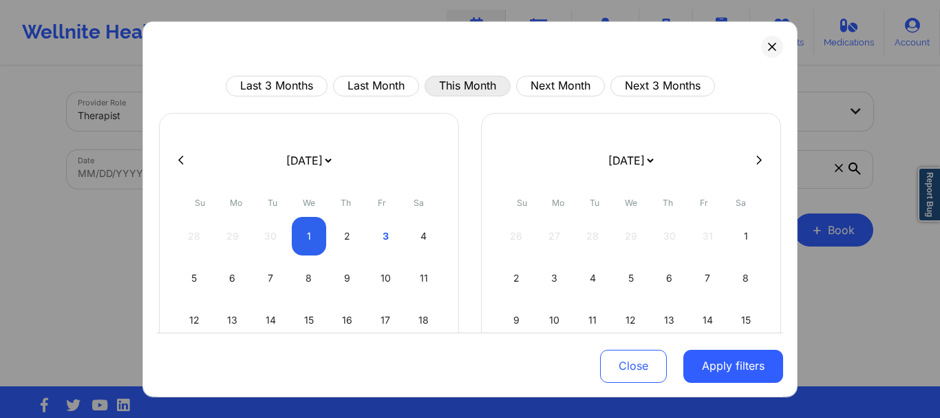
click at [456, 84] on button "This Month" at bounding box center [468, 85] width 86 height 21
select select "2025-9"
select select "2025-10"
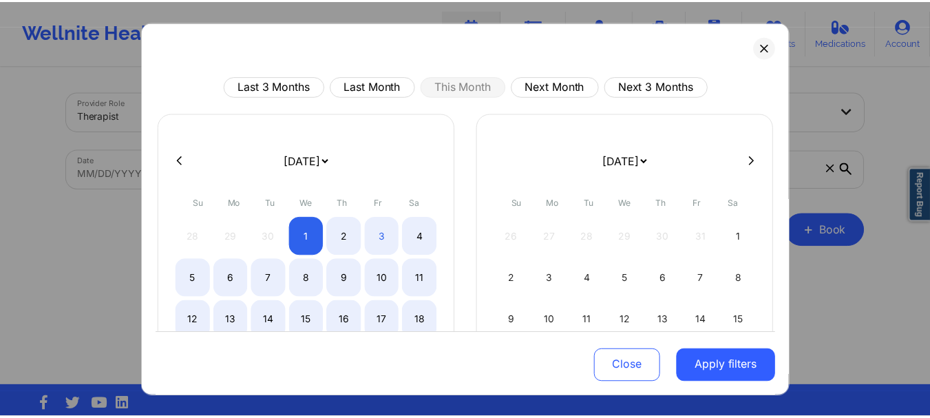
scroll to position [178, 0]
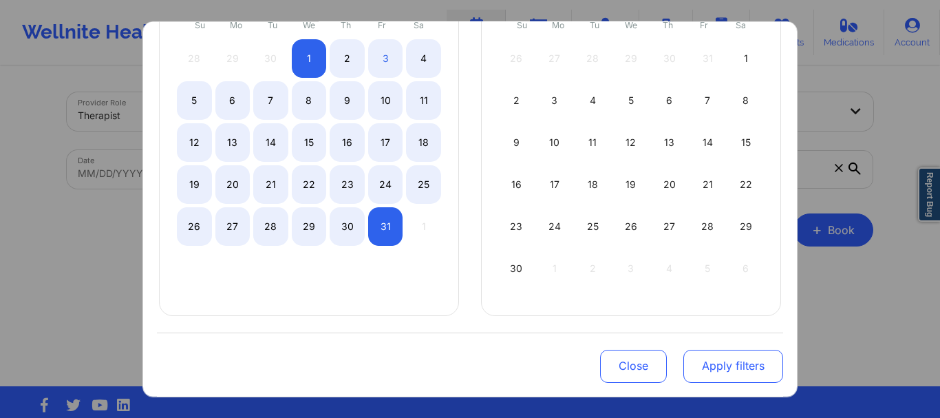
click at [712, 365] on button "Apply filters" at bounding box center [733, 365] width 100 height 33
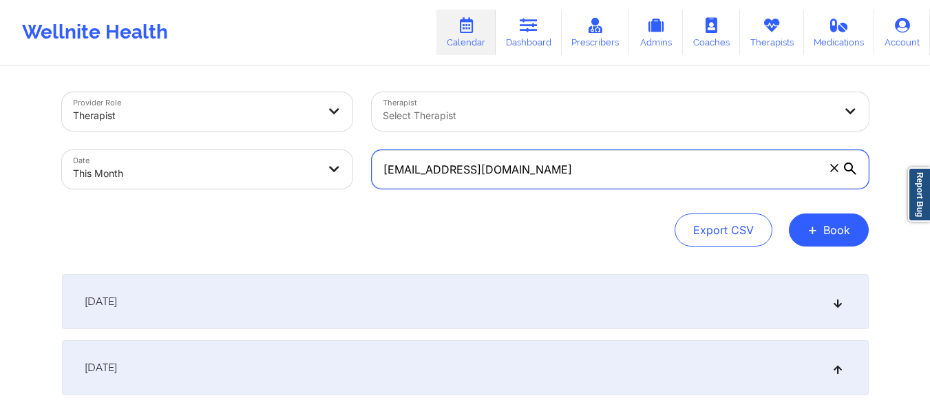
click at [526, 175] on input "[EMAIL_ADDRESS][DOMAIN_NAME]" at bounding box center [620, 169] width 497 height 39
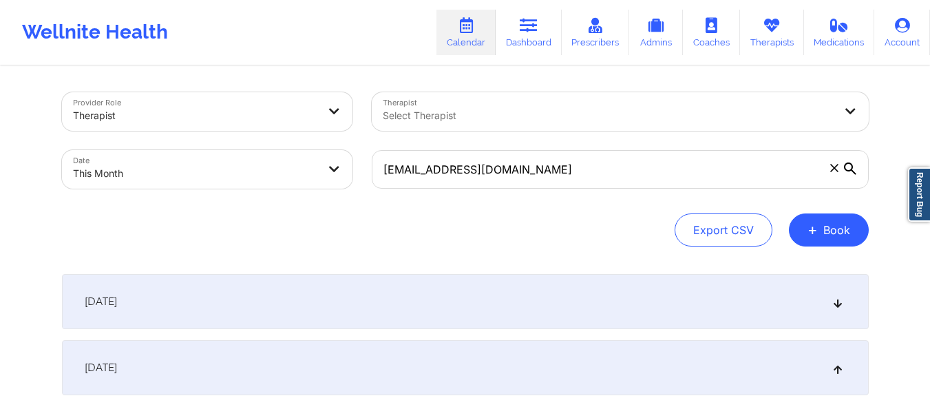
click at [848, 171] on icon at bounding box center [850, 168] width 12 height 12
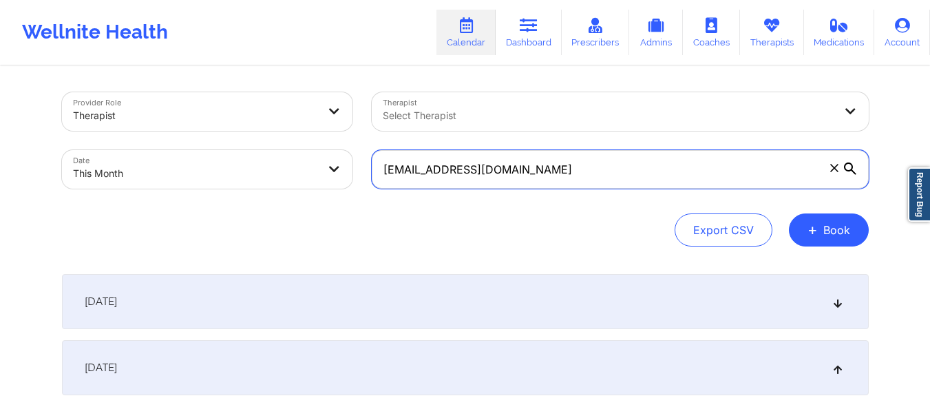
click at [848, 171] on input "[EMAIL_ADDRESS][DOMAIN_NAME]" at bounding box center [620, 169] width 497 height 39
click at [751, 175] on input "[EMAIL_ADDRESS][DOMAIN_NAME]" at bounding box center [620, 169] width 497 height 39
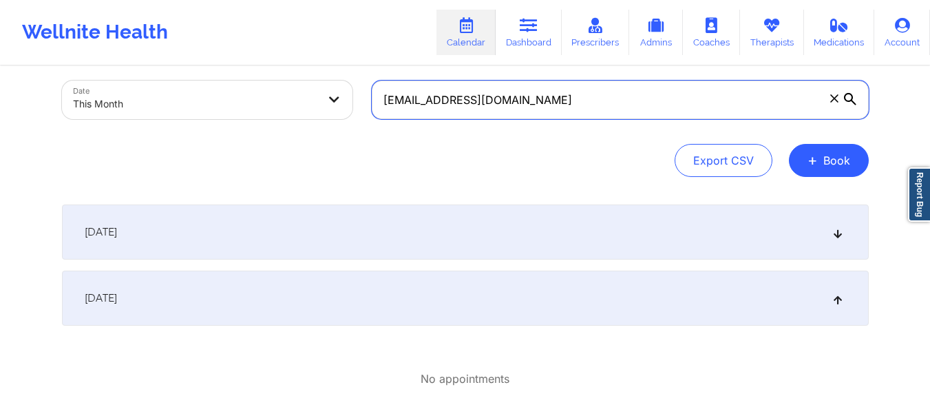
scroll to position [69, 0]
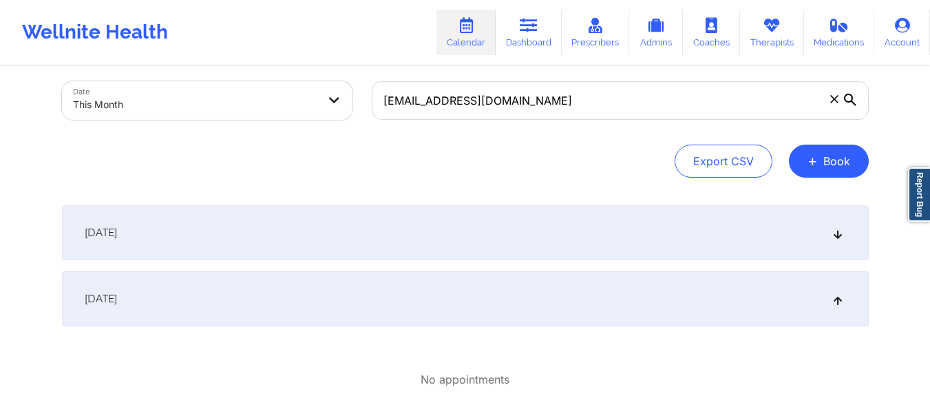
click at [834, 234] on icon at bounding box center [837, 233] width 12 height 10
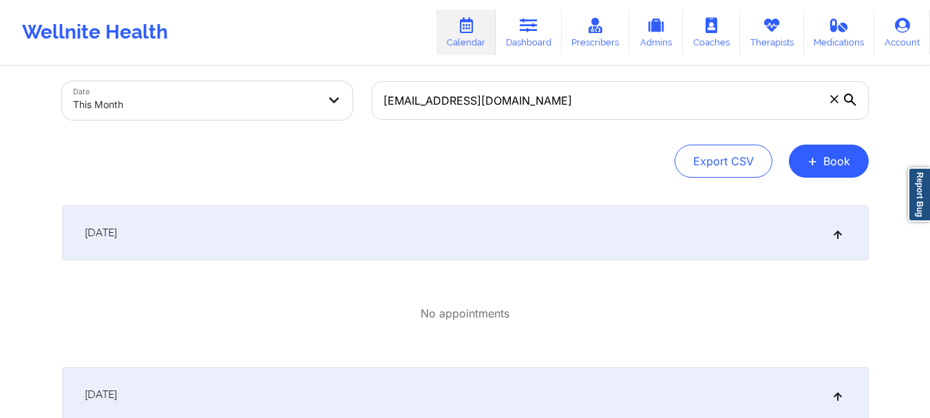
click at [832, 233] on icon at bounding box center [837, 233] width 12 height 10
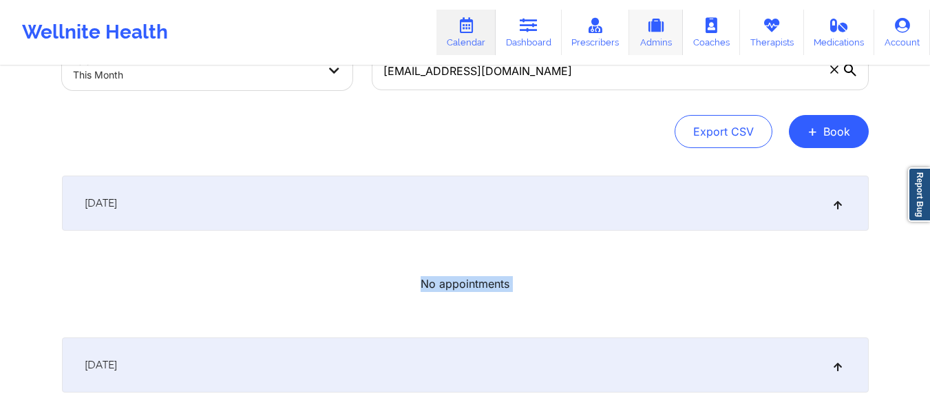
scroll to position [0, 0]
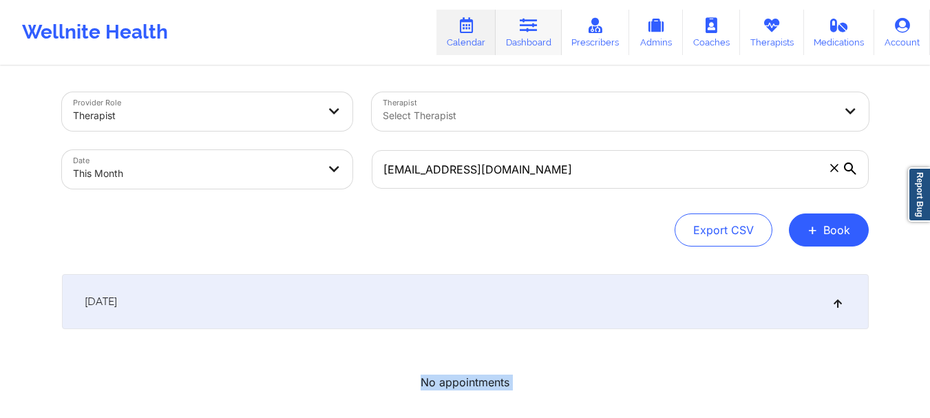
click at [528, 22] on icon at bounding box center [529, 25] width 18 height 15
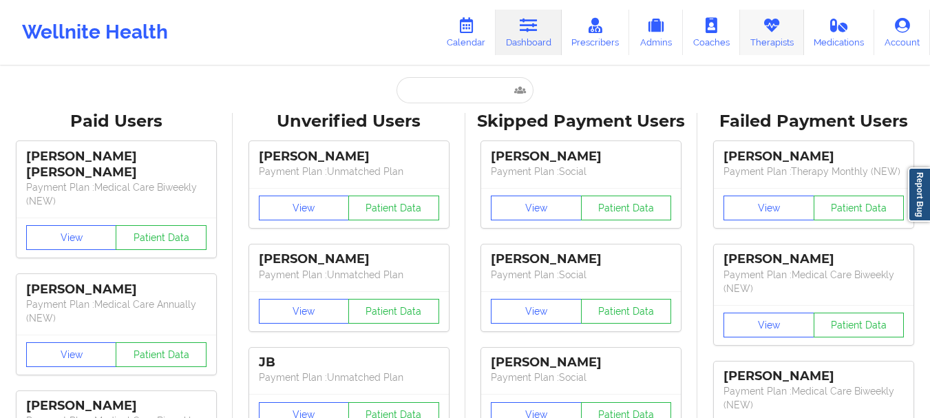
click at [776, 39] on link "Therapists" at bounding box center [772, 32] width 64 height 45
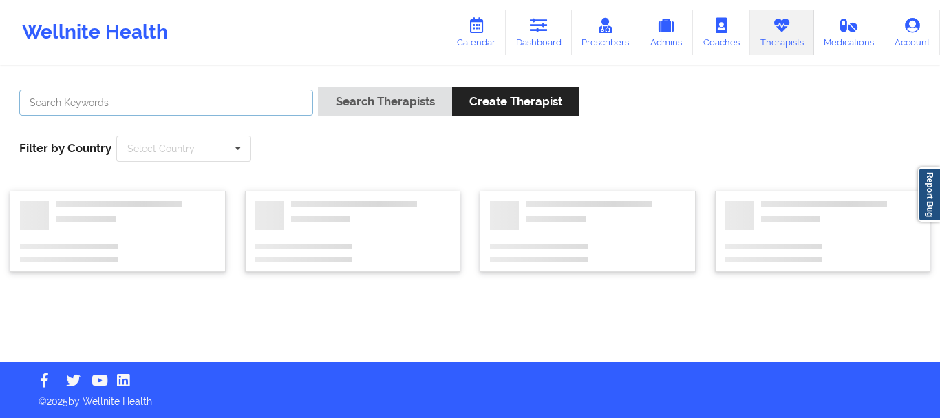
click at [201, 105] on input "text" at bounding box center [166, 102] width 294 height 26
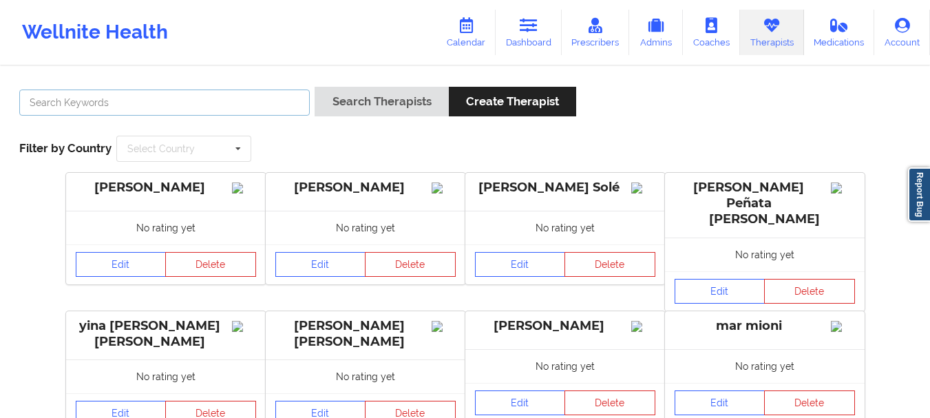
paste input "[PERSON_NAME]"
type input "[PERSON_NAME]"
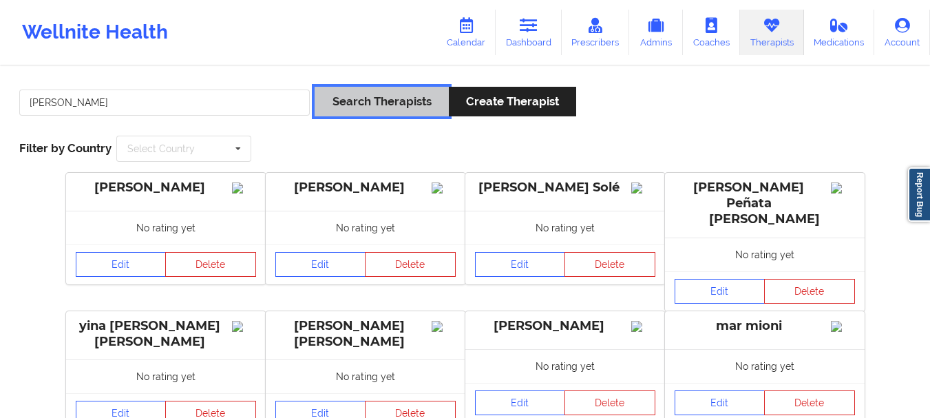
click at [342, 111] on button "Search Therapists" at bounding box center [380, 102] width 133 height 30
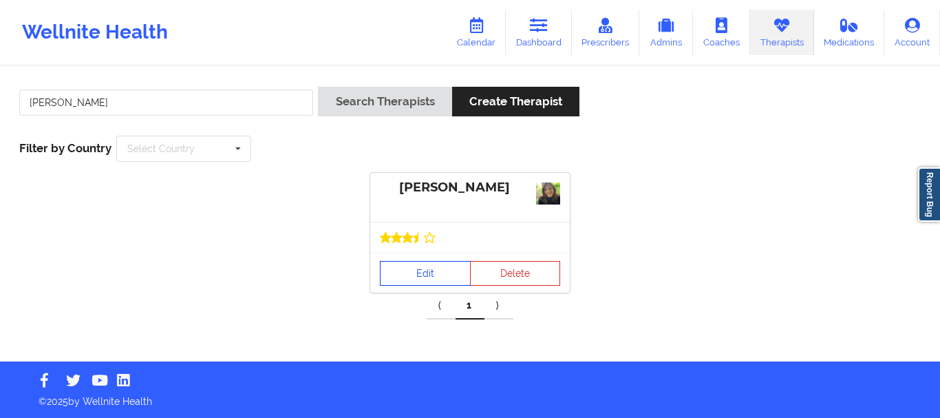
click at [428, 277] on link "Edit" at bounding box center [425, 273] width 91 height 25
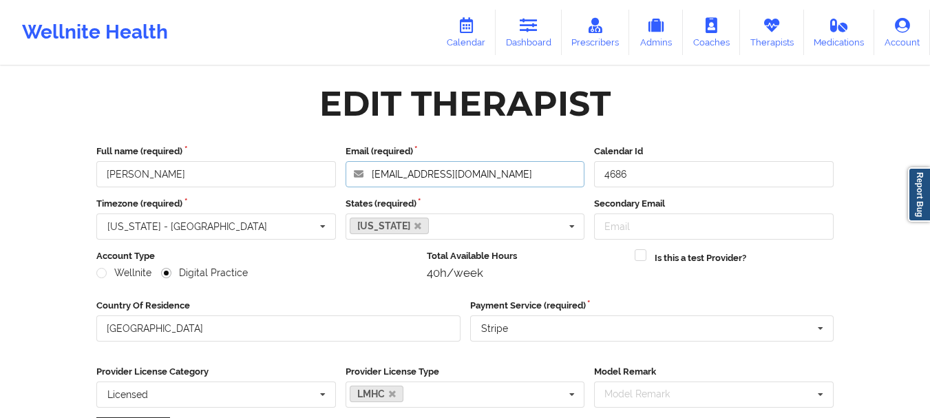
drag, startPoint x: 516, startPoint y: 171, endPoint x: 157, endPoint y: 134, distance: 361.0
click at [758, 43] on link "Therapists" at bounding box center [772, 32] width 64 height 45
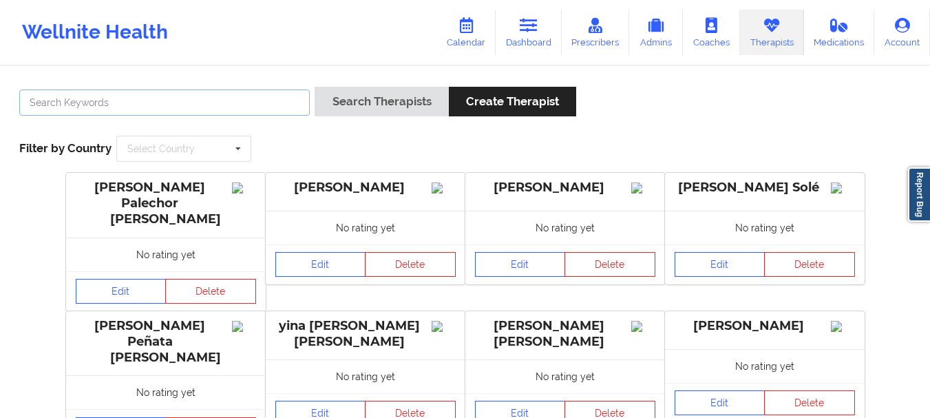
click at [243, 107] on input "text" at bounding box center [164, 102] width 290 height 26
paste input "[PERSON_NAME]"
type input "[PERSON_NAME]"
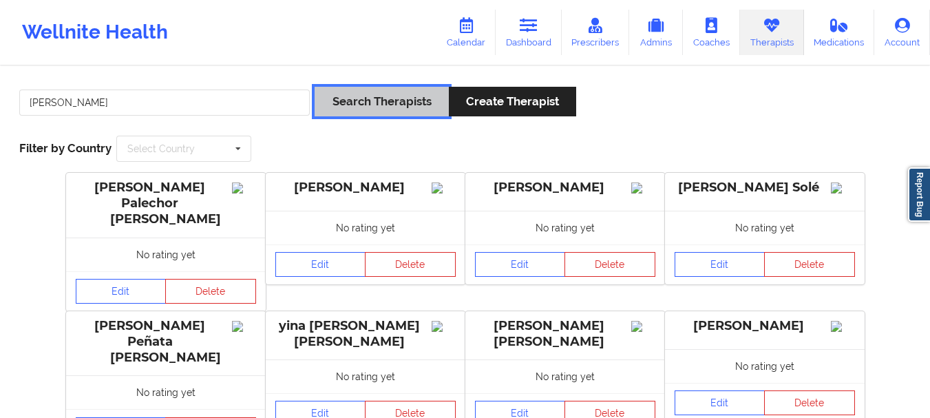
click at [381, 104] on button "Search Therapists" at bounding box center [380, 102] width 133 height 30
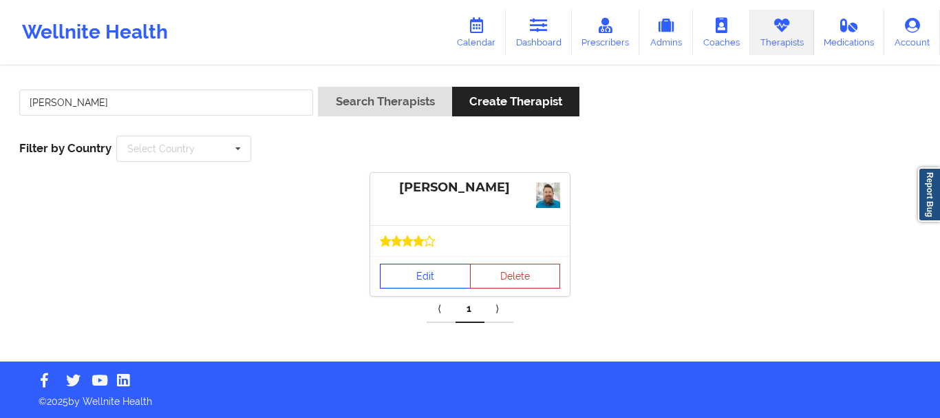
click at [418, 279] on link "Edit" at bounding box center [425, 276] width 91 height 25
